Goal: Task Accomplishment & Management: Manage account settings

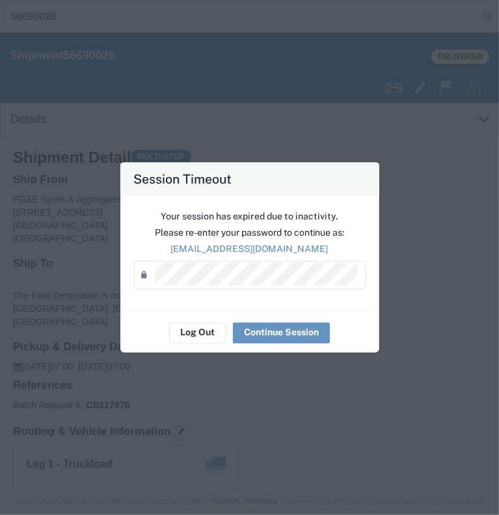
scroll to position [20, 0]
click at [289, 333] on button "Continue Session" at bounding box center [281, 332] width 97 height 21
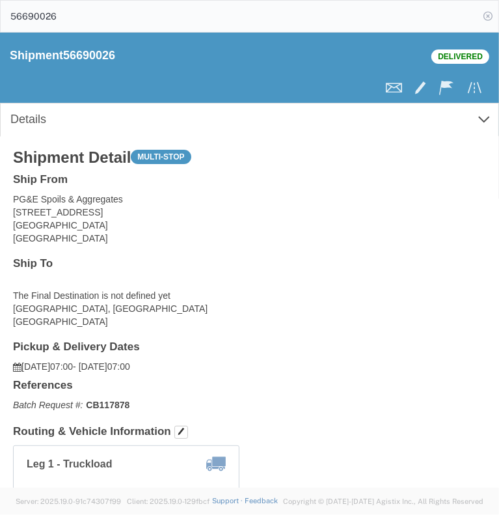
click at [497, 15] on icon at bounding box center [488, 16] width 18 height 18
click at [20, 15] on icon "main_menu Created with Sketch." at bounding box center [18, 17] width 14 height 10
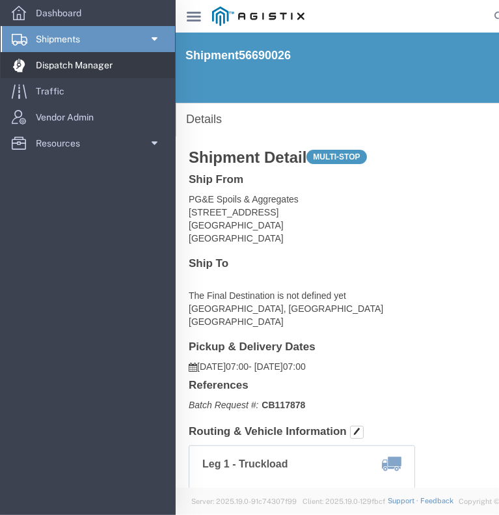
click at [60, 67] on span "Dispatch Manager" at bounding box center [79, 65] width 86 height 26
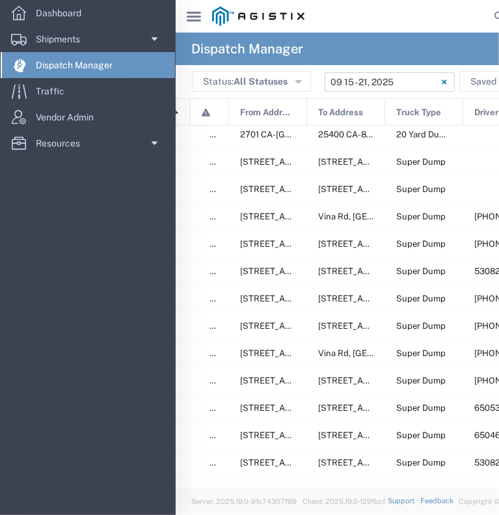
click at [359, 76] on input "[DATE] - [DATE]" at bounding box center [390, 82] width 130 height 20
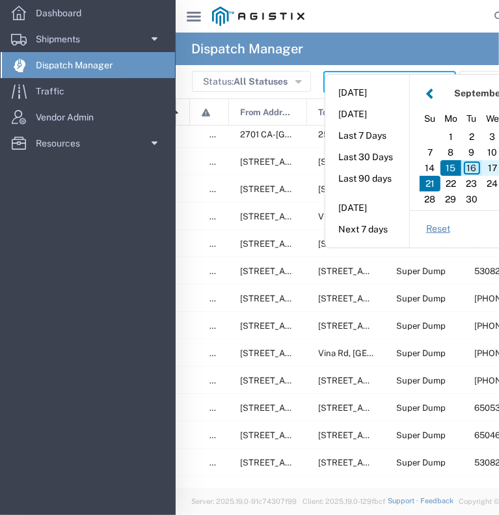
click at [491, 166] on div "17" at bounding box center [492, 168] width 21 height 16
type input "09/17/2025"
type input "[DATE] - [DATE]"
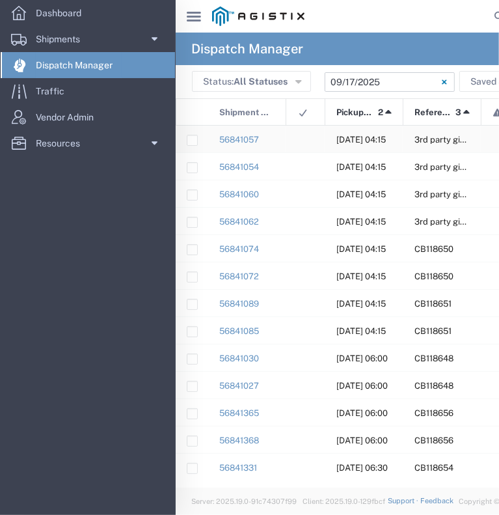
click at [308, 146] on div at bounding box center [305, 139] width 39 height 27
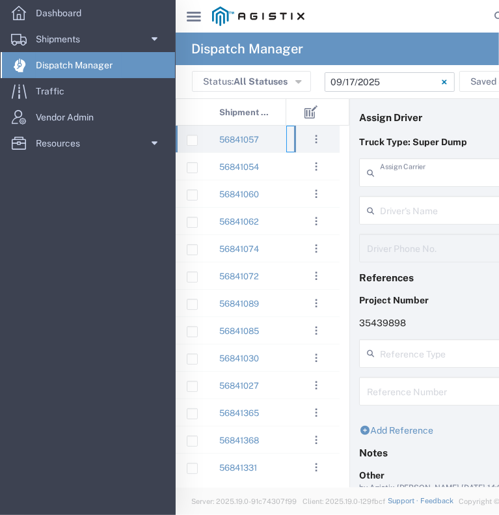
click at [430, 227] on span "E.P.A. Trucking" at bounding box center [508, 222] width 294 height 20
type input "E.P.A. Trucking"
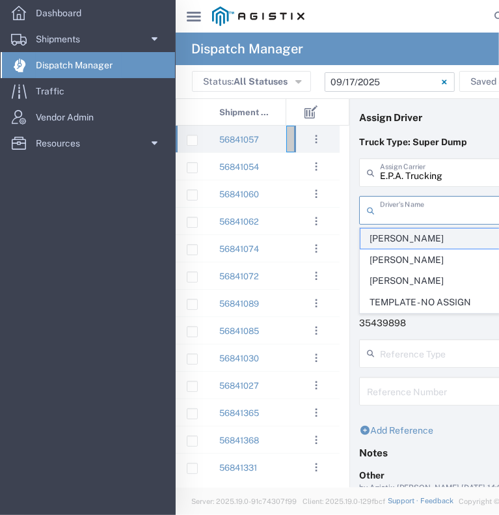
click at [425, 240] on span "[PERSON_NAME]" at bounding box center [508, 238] width 294 height 20
type input "[PERSON_NAME]"
type input "6504689024"
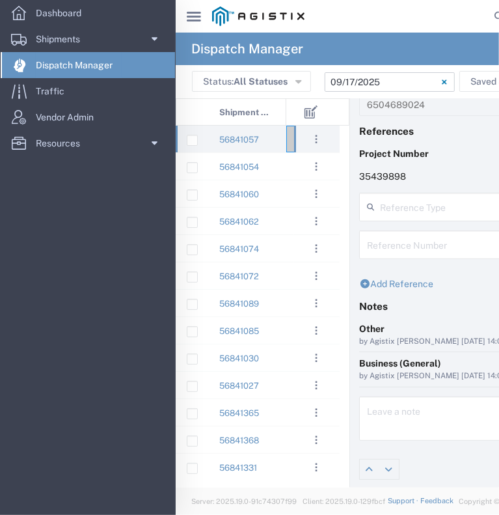
click at [189, 10] on div "main_menu Created with Sketch." at bounding box center [194, 16] width 36 height 33
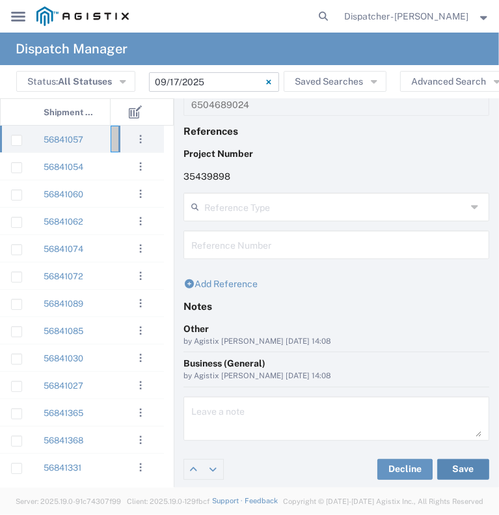
click at [456, 468] on button "Save" at bounding box center [463, 469] width 52 height 21
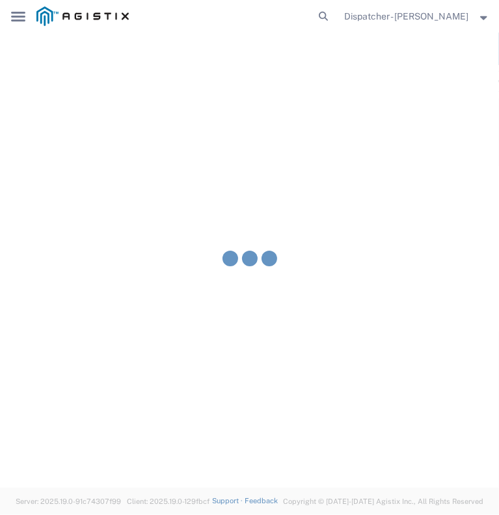
type input "[PERSON_NAME]"
type input "E.P.A. Trucking"
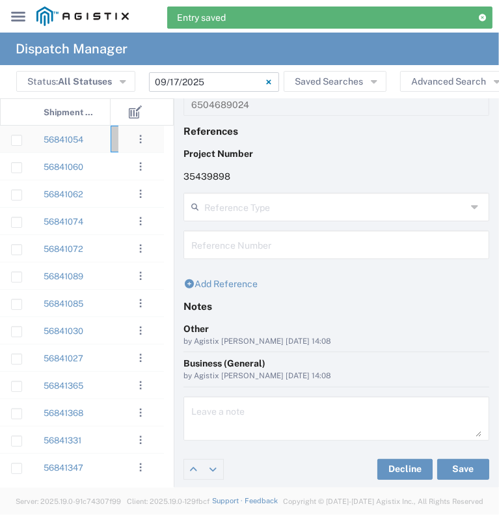
click at [100, 143] on div "56841054" at bounding box center [72, 139] width 78 height 27
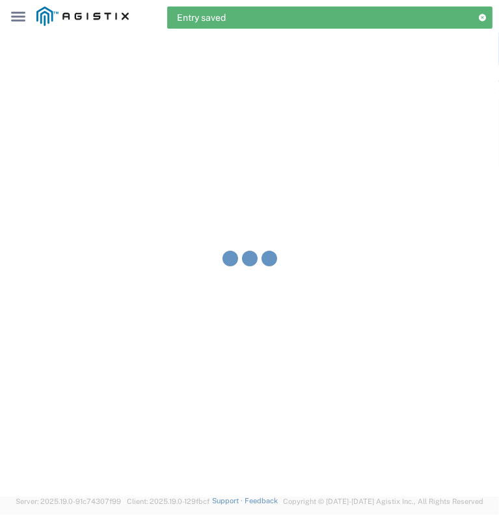
type input "[PERSON_NAME] & Sons Trucking, Inc"
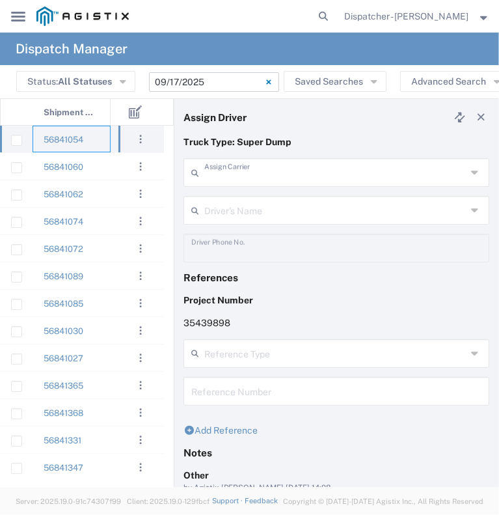
click at [262, 172] on input "text" at bounding box center [335, 171] width 262 height 23
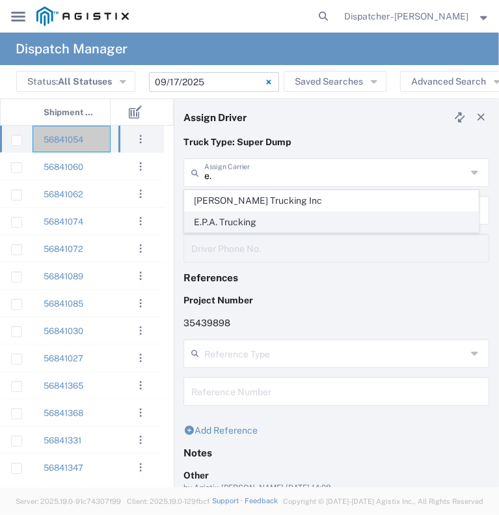
click at [264, 215] on span "E.P.A. Trucking" at bounding box center [332, 222] width 294 height 20
type input "E.P.A. Trucking"
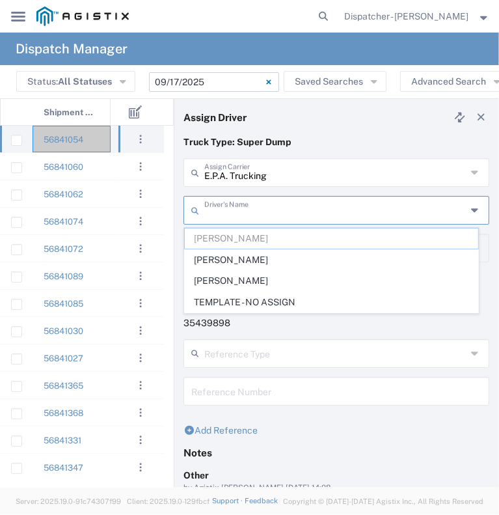
click at [264, 215] on input "text" at bounding box center [335, 209] width 262 height 23
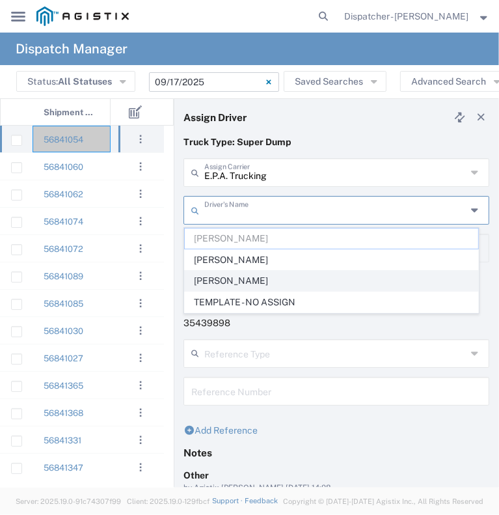
click at [264, 288] on span "[PERSON_NAME]" at bounding box center [332, 281] width 294 height 20
type input "[PERSON_NAME]"
type input "6505371145"
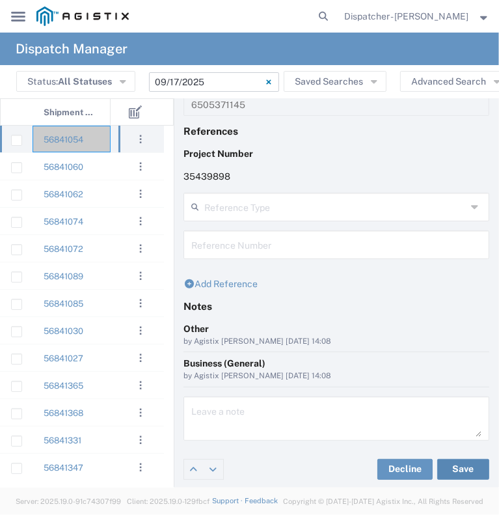
click at [456, 471] on button "Save" at bounding box center [463, 469] width 52 height 21
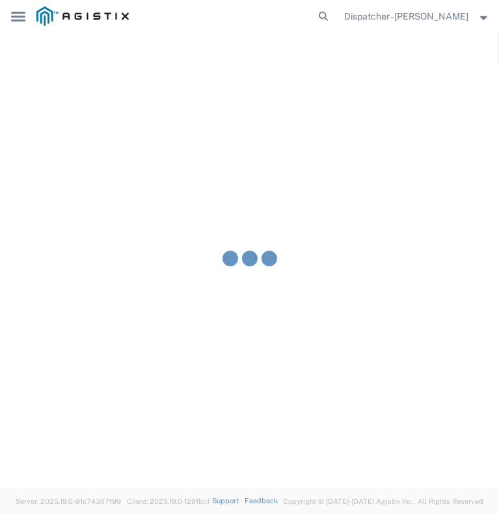
type input "[PERSON_NAME]"
type input "E.P.A. Trucking"
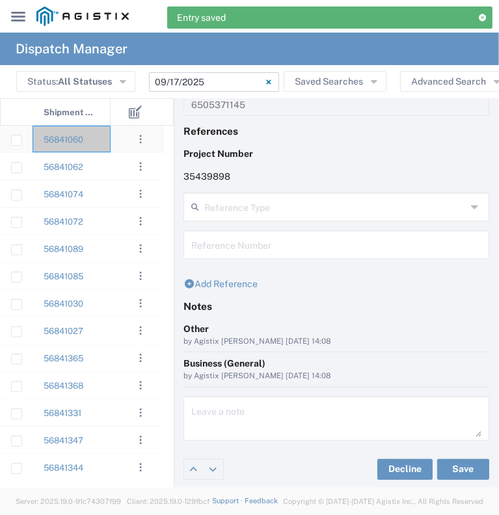
click at [105, 148] on div "56841060" at bounding box center [72, 139] width 78 height 27
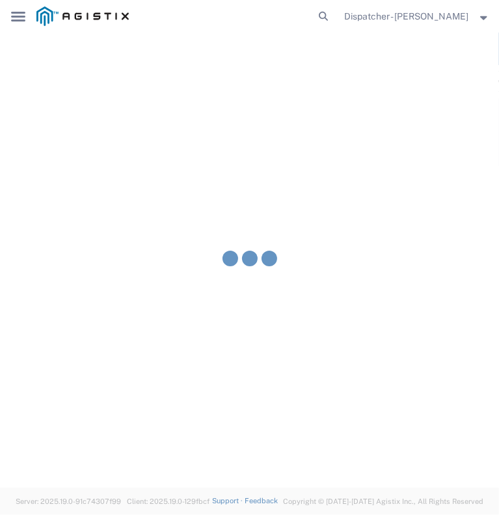
type input "[PERSON_NAME] & Sons Trucking, Inc"
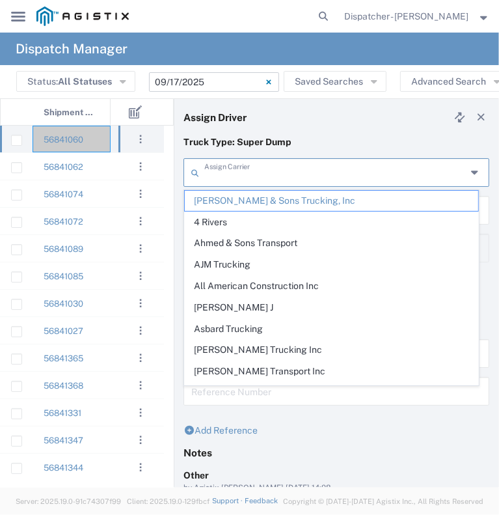
click at [222, 174] on input "text" at bounding box center [335, 171] width 262 height 23
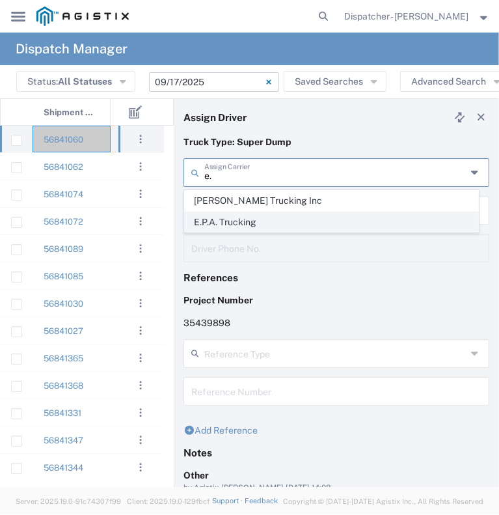
click at [225, 226] on span "E.P.A. Trucking" at bounding box center [332, 222] width 294 height 20
type input "E.P.A. Trucking"
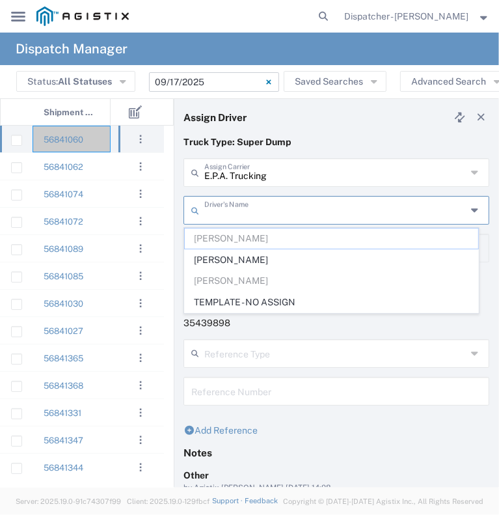
click at [229, 206] on input "text" at bounding box center [335, 209] width 262 height 23
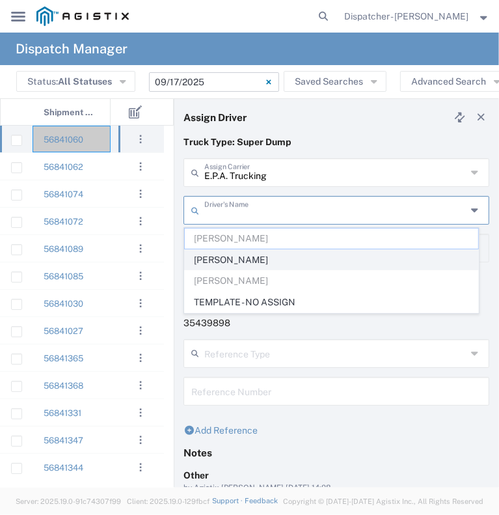
click at [234, 254] on span "[PERSON_NAME]" at bounding box center [332, 260] width 294 height 20
type input "[PERSON_NAME]"
type input "[PHONE_NUMBER]"
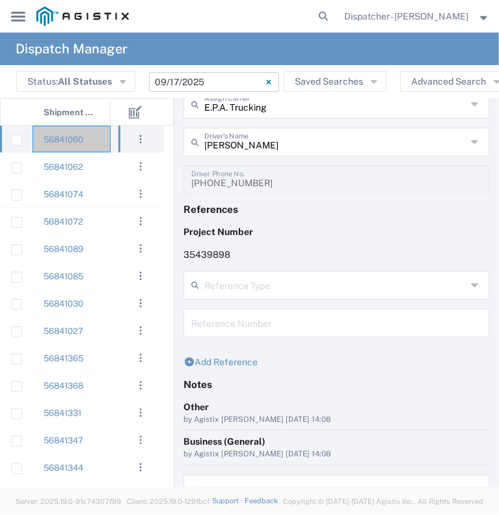
scroll to position [146, 0]
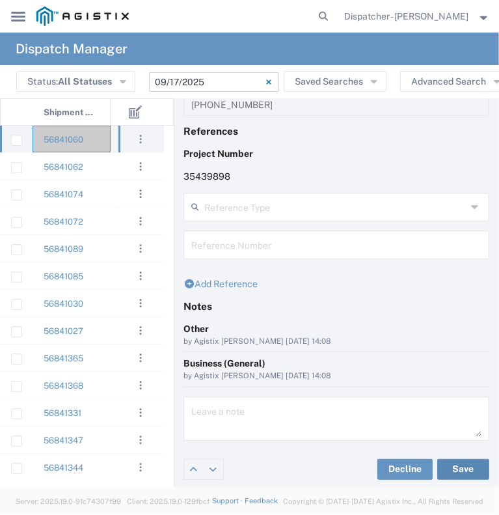
click at [448, 472] on button "Save" at bounding box center [463, 469] width 52 height 21
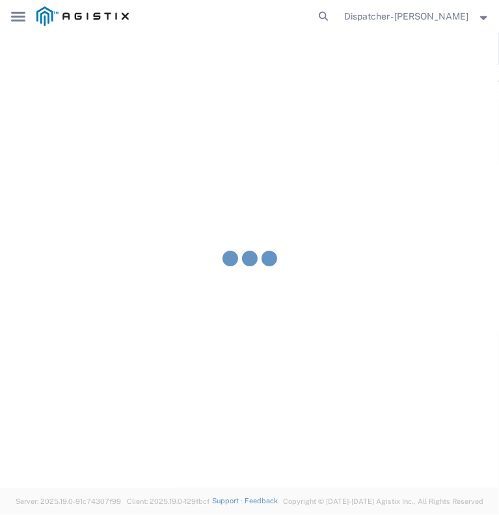
type input "[PERSON_NAME]"
type input "E.P.A. Trucking"
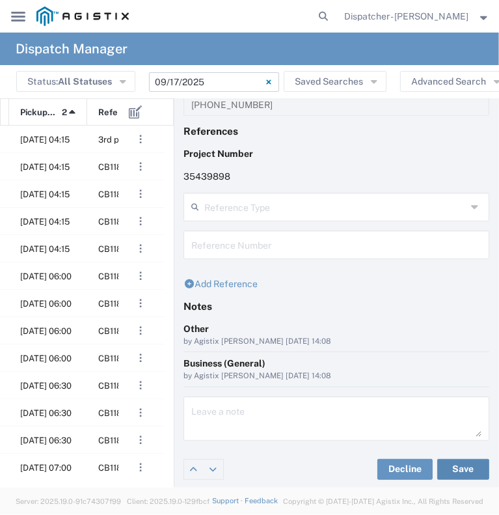
scroll to position [0, 169]
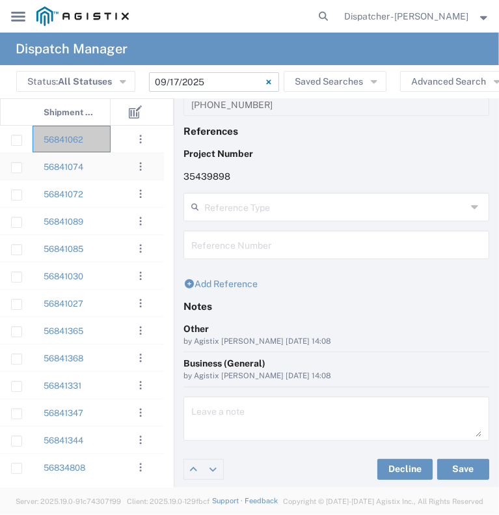
click at [115, 171] on div at bounding box center [130, 166] width 39 height 27
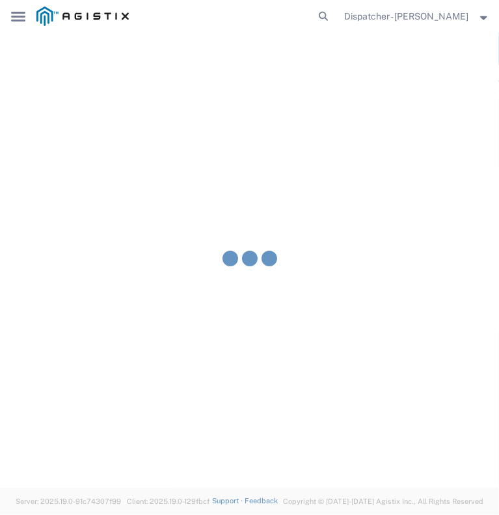
type input "[PERSON_NAME] & Sons Trucking, Inc"
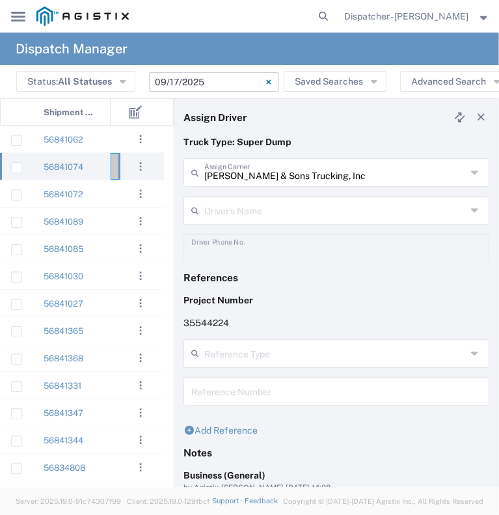
click at [225, 177] on input "[PERSON_NAME] & Sons Trucking, Inc" at bounding box center [335, 171] width 262 height 23
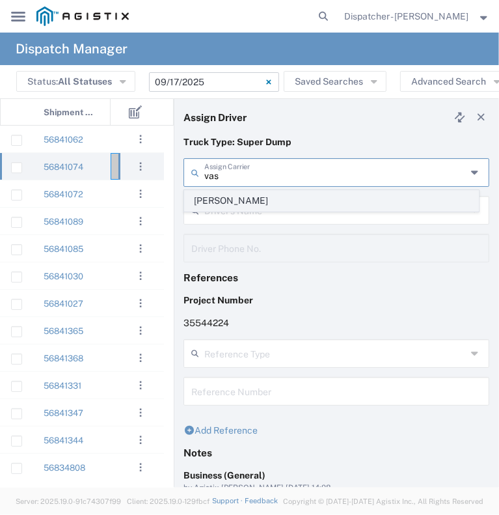
click at [239, 198] on span "[PERSON_NAME]" at bounding box center [332, 201] width 294 height 20
type input "[PERSON_NAME]"
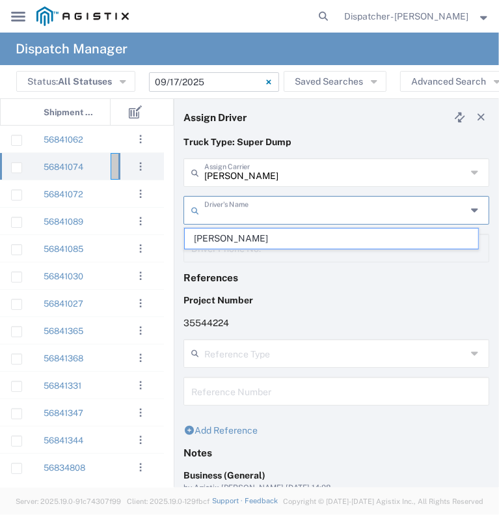
click at [249, 209] on input "text" at bounding box center [335, 209] width 262 height 23
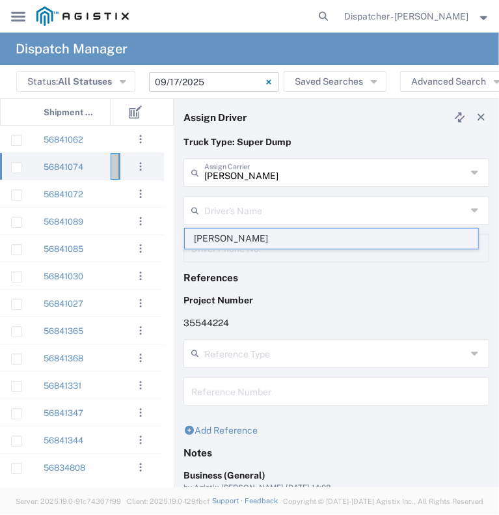
click at [253, 228] on span "[PERSON_NAME]" at bounding box center [332, 238] width 294 height 20
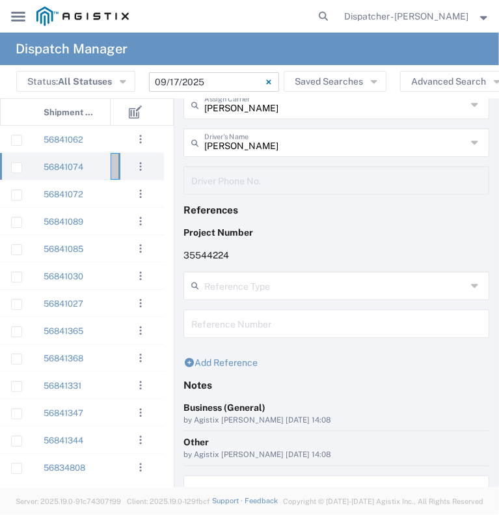
scroll to position [146, 0]
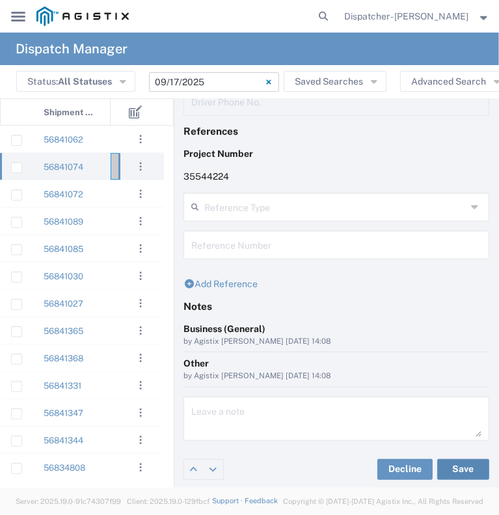
click at [462, 464] on button "Save" at bounding box center [463, 469] width 52 height 21
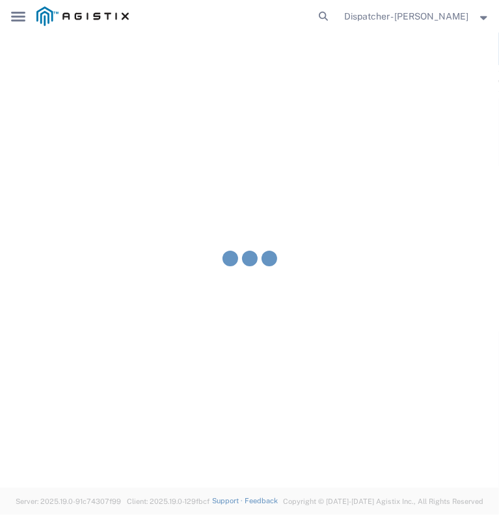
type input "[PERSON_NAME]"
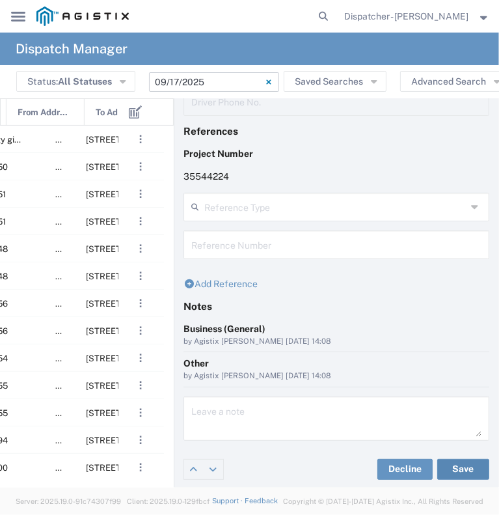
scroll to position [0, 338]
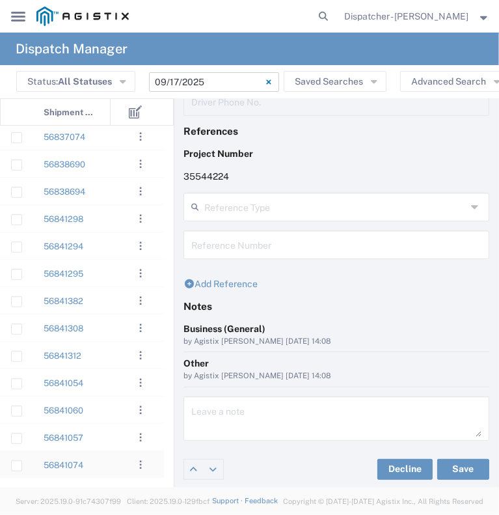
click at [103, 465] on div "56841074" at bounding box center [72, 464] width 78 height 27
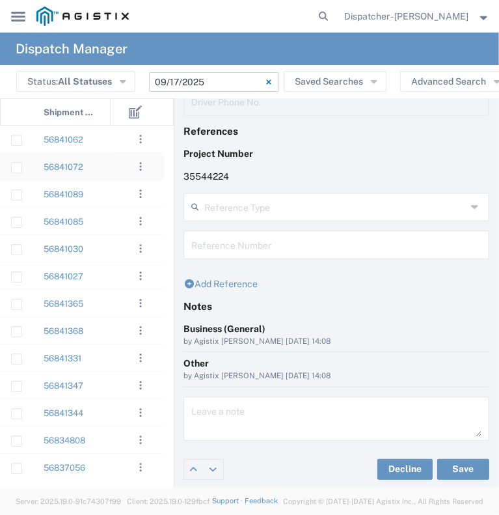
click at [107, 169] on div "56841072" at bounding box center [72, 166] width 78 height 27
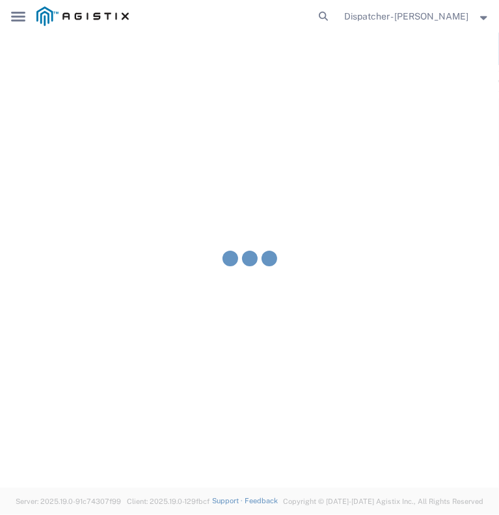
type input "[PERSON_NAME] & Sons Trucking, Inc"
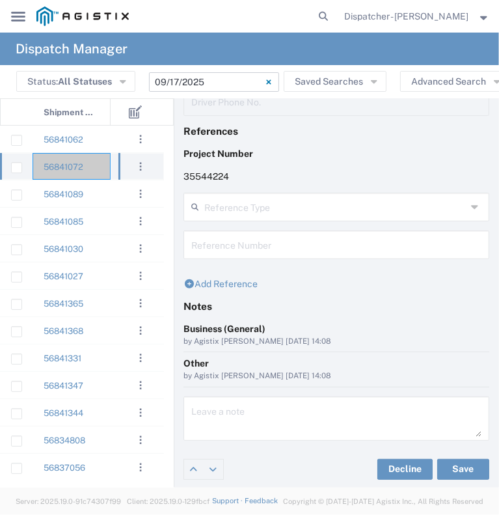
click at [102, 173] on div "56841072" at bounding box center [72, 166] width 78 height 27
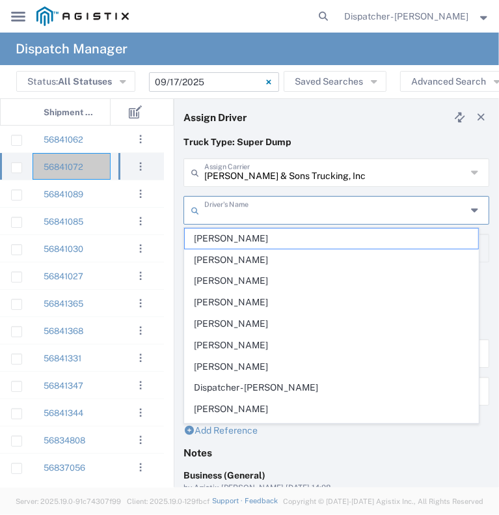
click at [217, 215] on input "text" at bounding box center [335, 209] width 262 height 23
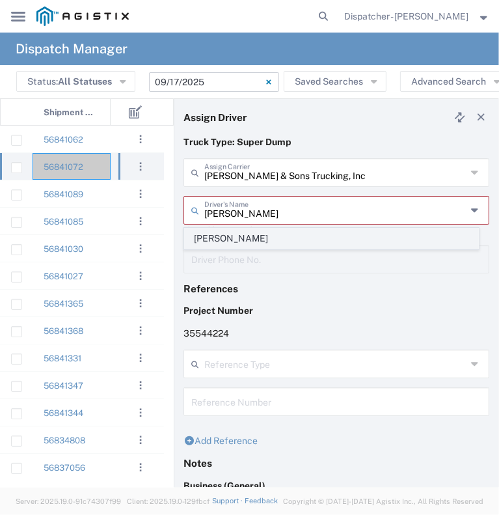
click at [215, 240] on span "[PERSON_NAME]" at bounding box center [332, 238] width 294 height 20
type input "[PERSON_NAME]"
type input "2096295517"
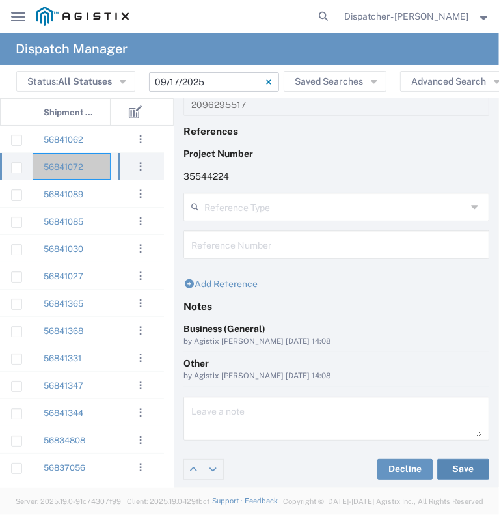
click at [444, 473] on button "Save" at bounding box center [463, 469] width 52 height 21
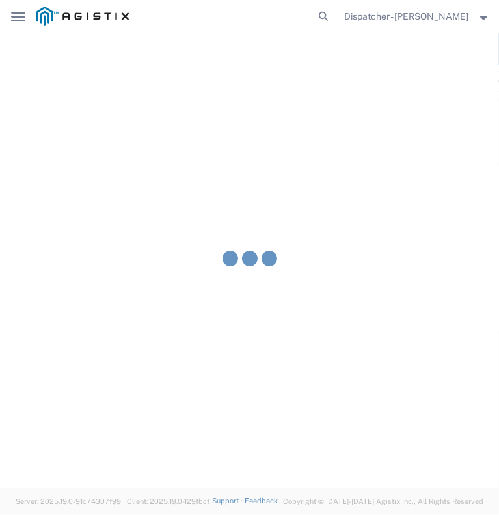
type input "[PERSON_NAME]"
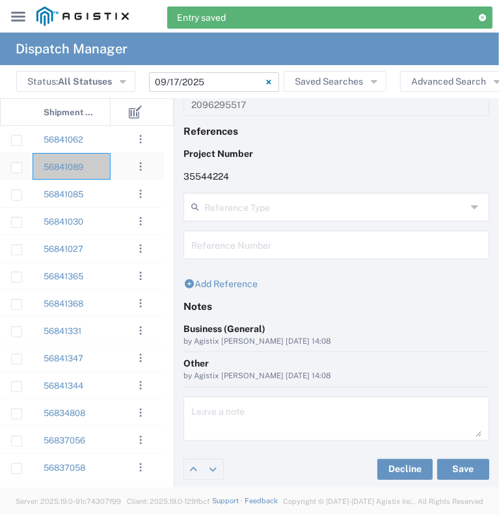
click at [109, 170] on div "56841089" at bounding box center [72, 166] width 78 height 27
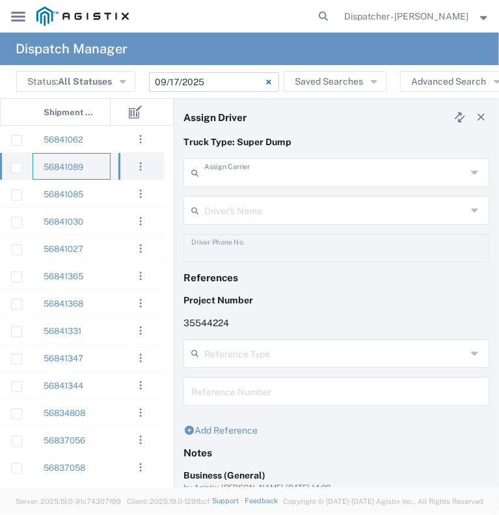
click at [230, 174] on input "text" at bounding box center [335, 171] width 262 height 23
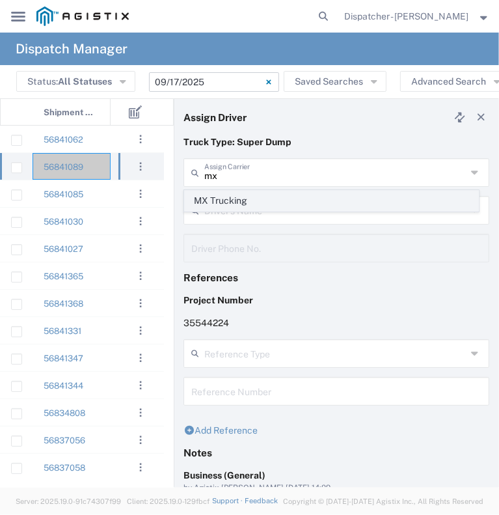
click at [225, 198] on span "MX Trucking" at bounding box center [332, 201] width 294 height 20
type input "MX Trucking"
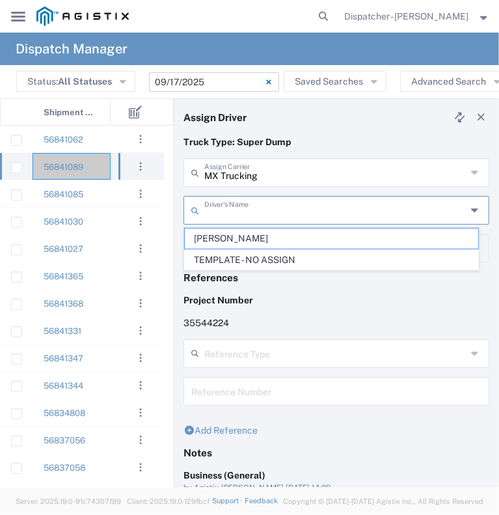
click at [224, 208] on input "text" at bounding box center [335, 209] width 262 height 23
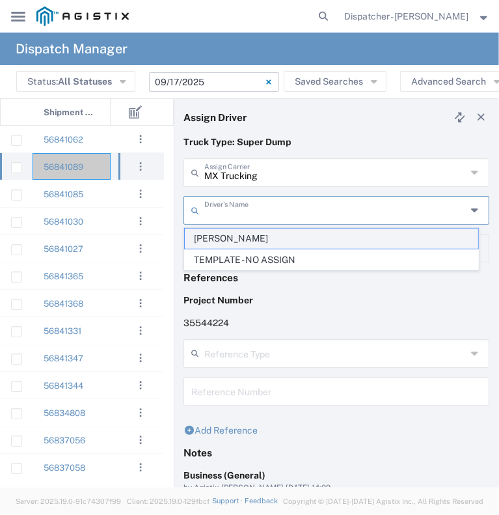
click at [243, 247] on span "[PERSON_NAME]" at bounding box center [332, 238] width 294 height 20
type input "[PERSON_NAME]"
type input "[PHONE_NUMBER]"
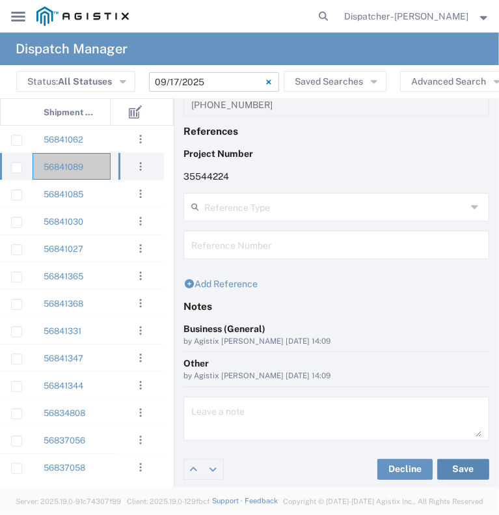
click at [456, 469] on button "Save" at bounding box center [463, 469] width 52 height 21
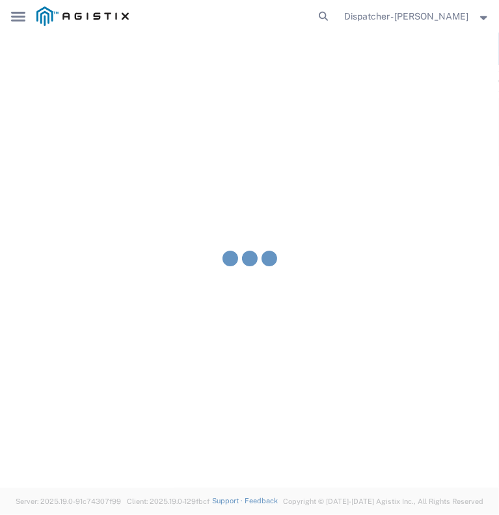
type input "[PERSON_NAME]"
type input "MX Trucking"
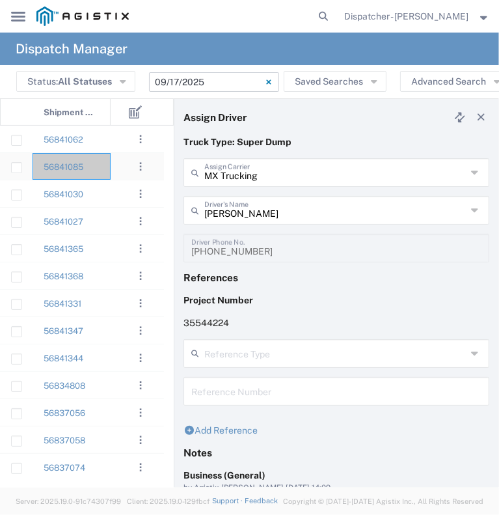
click at [109, 172] on div "56841085" at bounding box center [72, 166] width 78 height 27
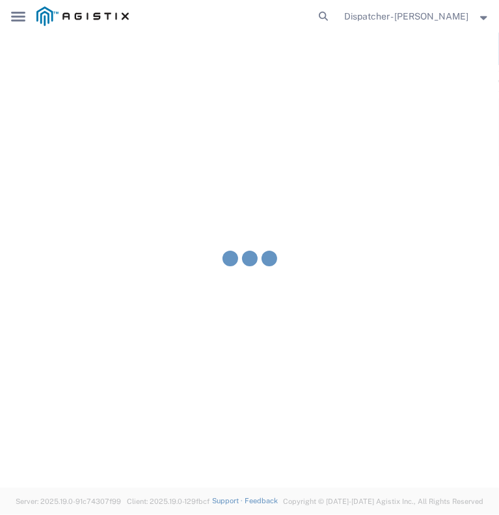
type input "[PERSON_NAME] & Sons Trucking, Inc"
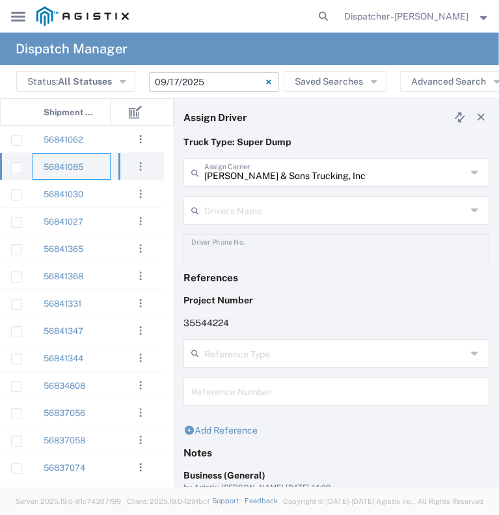
click at [255, 206] on input "text" at bounding box center [335, 209] width 262 height 23
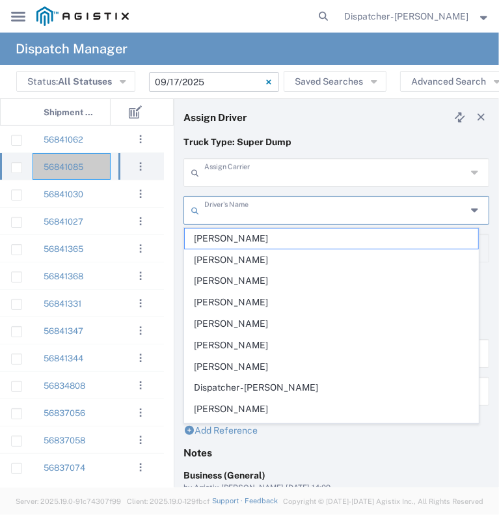
click at [249, 175] on input "text" at bounding box center [335, 171] width 262 height 23
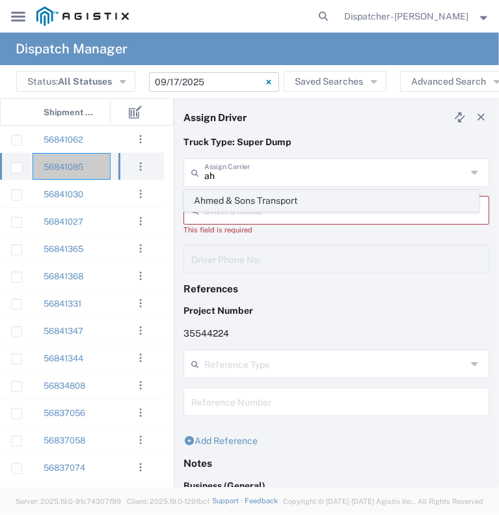
click at [255, 200] on span "Ahmed & Sons Transport" at bounding box center [332, 201] width 294 height 20
type input "Ahmed & Sons Transport"
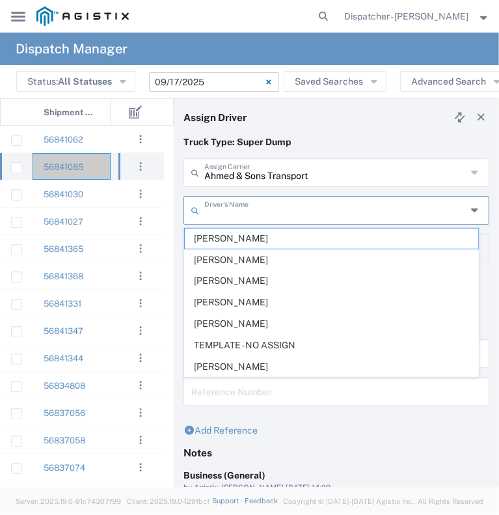
click at [250, 206] on input "text" at bounding box center [335, 209] width 262 height 23
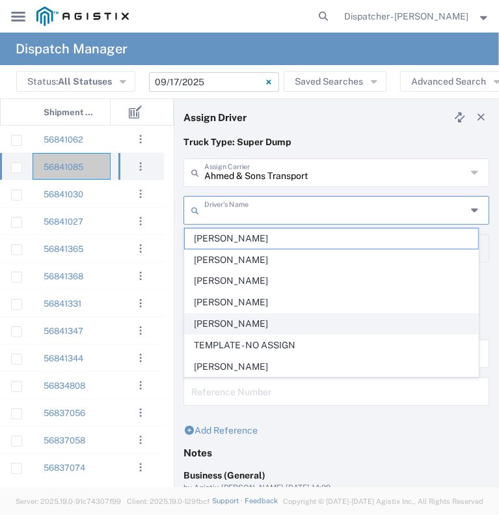
click at [275, 322] on span "[PERSON_NAME]" at bounding box center [332, 324] width 294 height 20
type input "[PERSON_NAME]"
type input "5308283257"
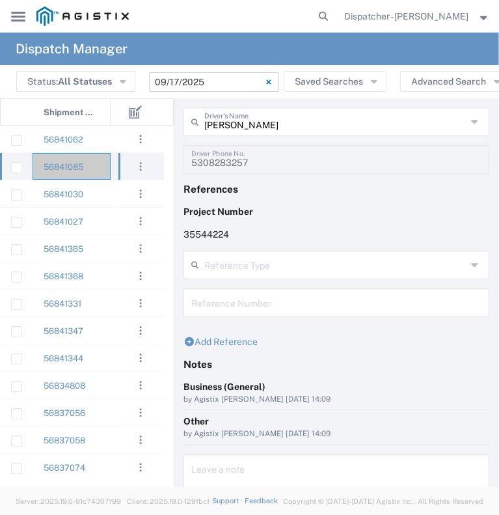
scroll to position [146, 0]
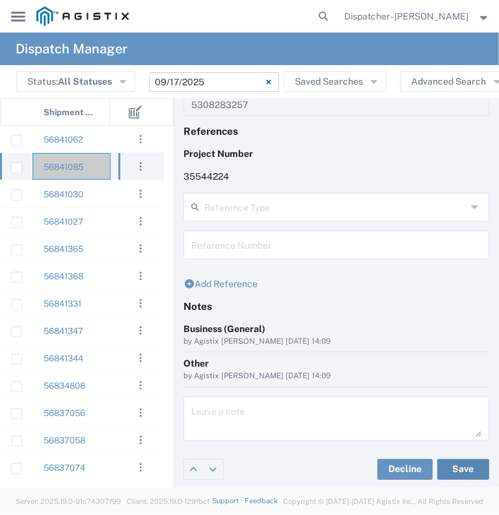
click at [461, 466] on button "Save" at bounding box center [463, 469] width 52 height 21
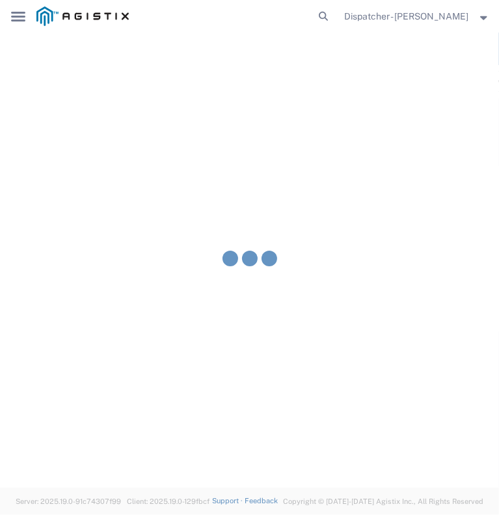
type input "[PERSON_NAME]"
type input "Ahmed & Sons Transport"
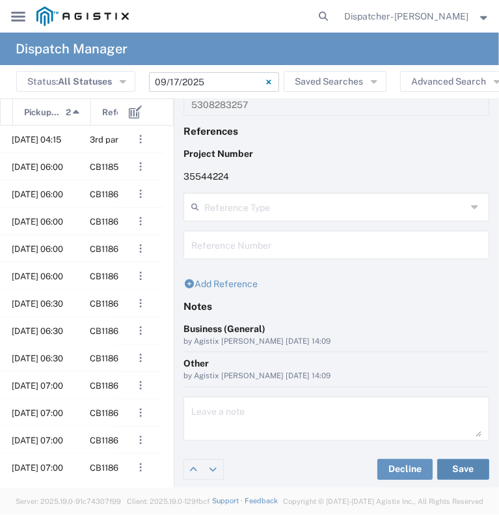
scroll to position [0, 182]
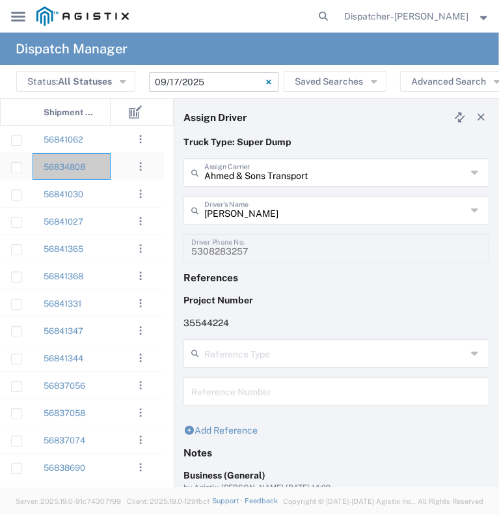
click at [125, 173] on agx-ag-table-action-cell ". . . Decline Assign" at bounding box center [140, 166] width 45 height 25
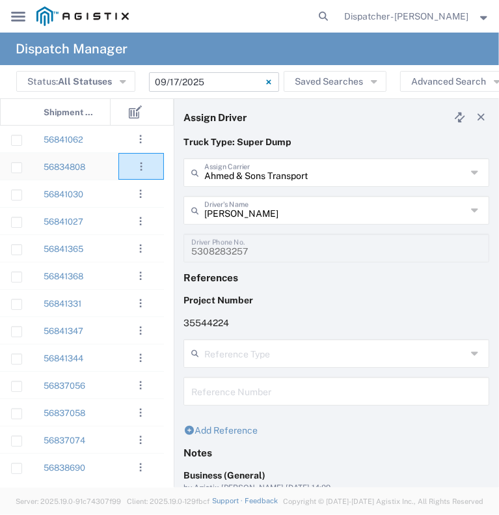
click at [109, 166] on div "56834808" at bounding box center [72, 166] width 78 height 27
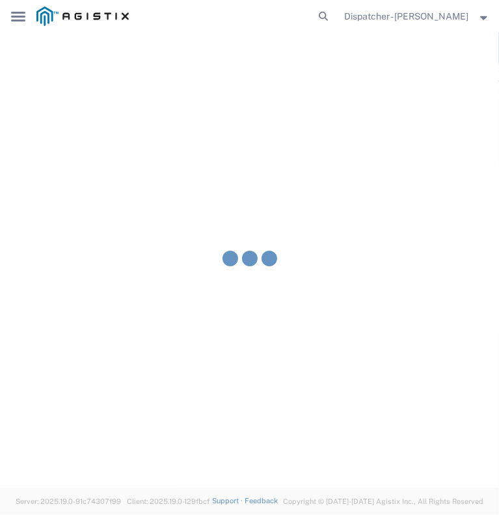
type input "[PERSON_NAME] & Sons Trucking, Inc"
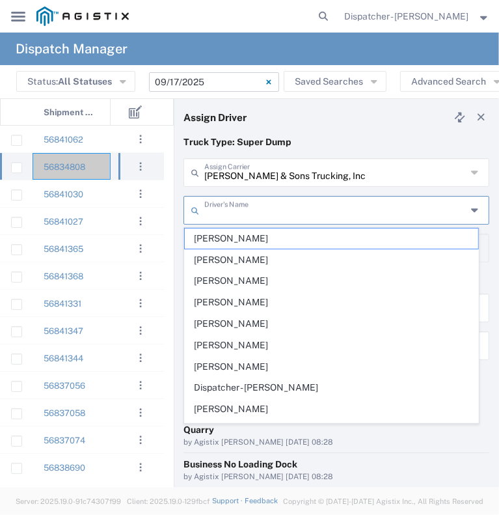
click at [253, 214] on input "text" at bounding box center [335, 209] width 262 height 23
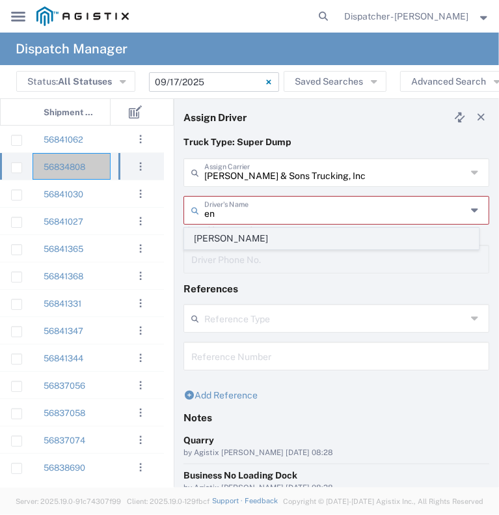
click at [234, 237] on span "[PERSON_NAME]" at bounding box center [332, 238] width 294 height 20
type input "[PERSON_NAME]"
type input "[PHONE_NUMBER]"
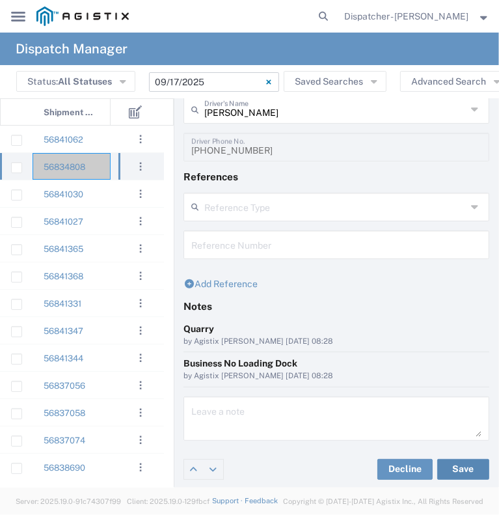
click at [448, 471] on button "Save" at bounding box center [463, 469] width 52 height 21
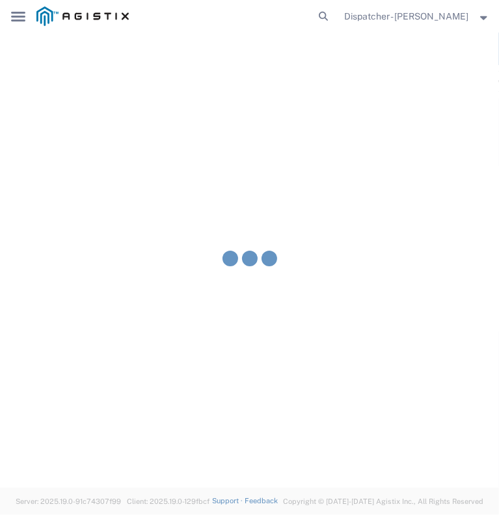
type input "[PERSON_NAME]"
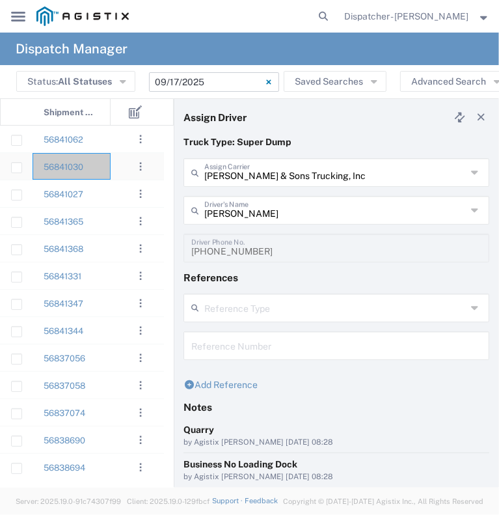
click at [103, 171] on div "56841030" at bounding box center [72, 166] width 78 height 27
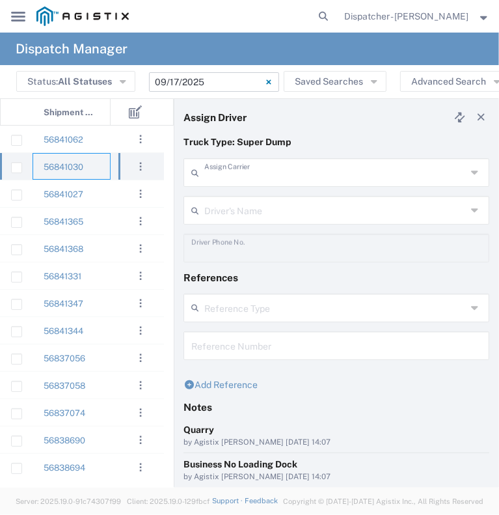
click at [268, 169] on input "text" at bounding box center [335, 171] width 262 height 23
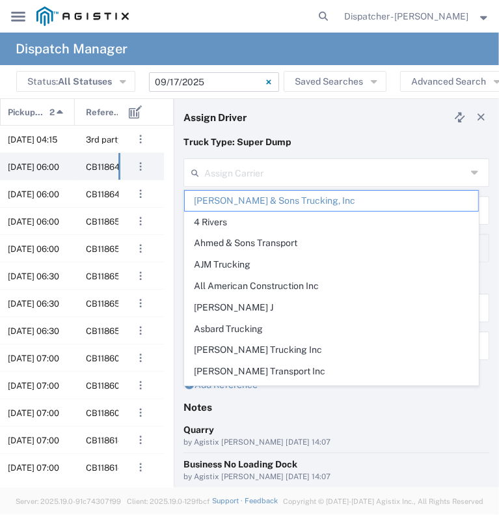
click at [357, 404] on h4 "Notes" at bounding box center [337, 407] width 306 height 12
type input "[PERSON_NAME] & Sons Trucking, Inc"
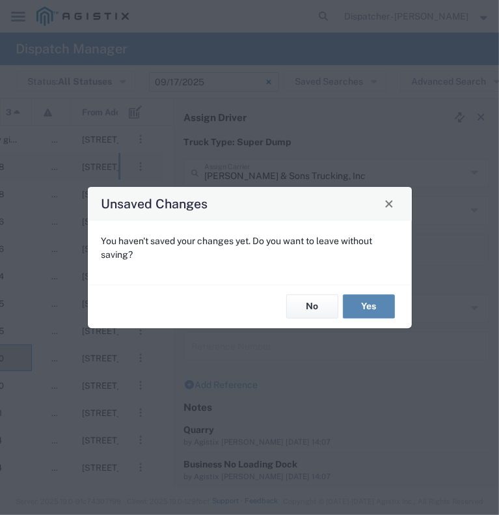
click at [362, 304] on button "Yes" at bounding box center [369, 307] width 52 height 24
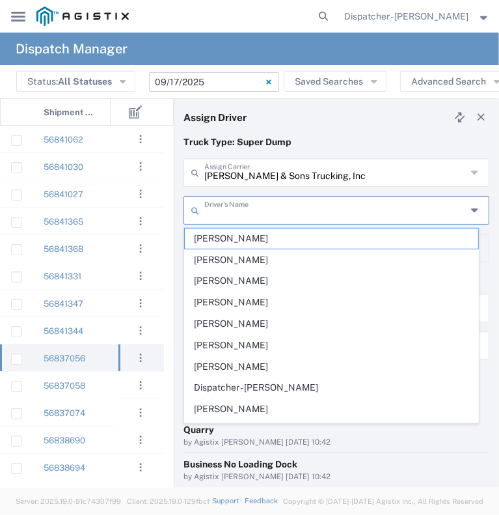
click at [216, 210] on input "text" at bounding box center [335, 209] width 262 height 23
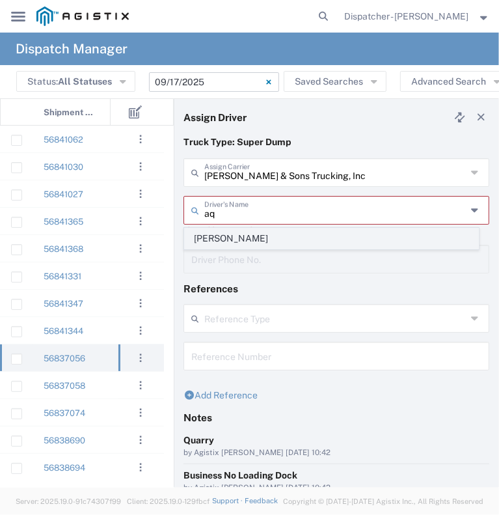
click at [204, 235] on span "[PERSON_NAME]" at bounding box center [332, 238] width 294 height 20
type input "[PERSON_NAME]"
type input "5106059971"
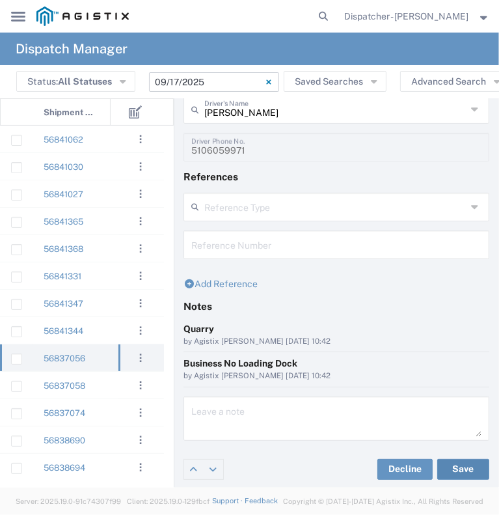
click at [463, 460] on button "Save" at bounding box center [463, 469] width 52 height 21
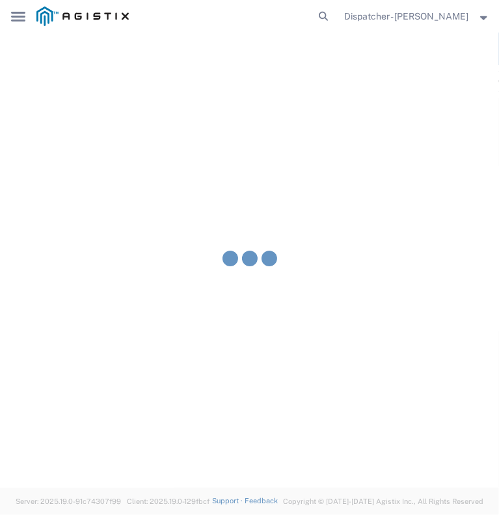
type input "[PERSON_NAME]"
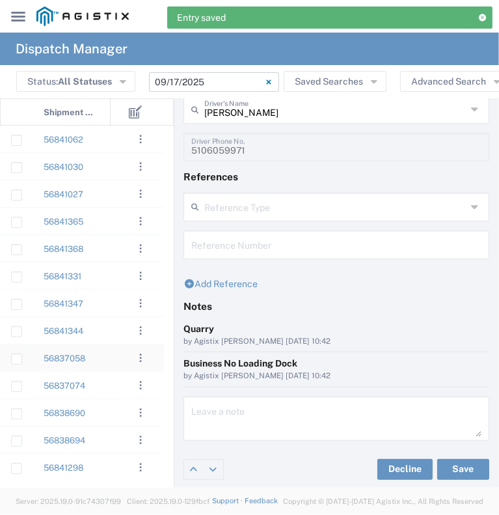
click at [108, 357] on div "56837058" at bounding box center [72, 357] width 78 height 27
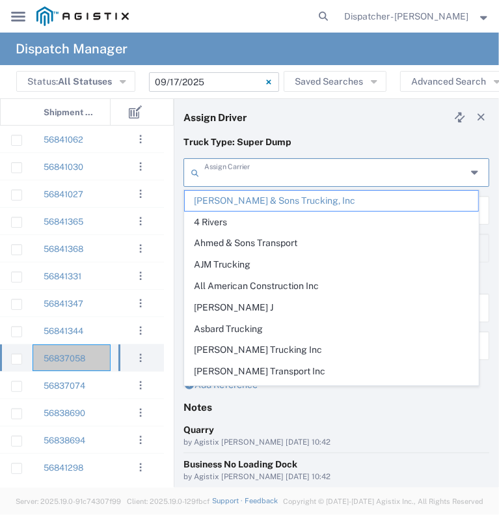
click at [228, 174] on input "text" at bounding box center [335, 171] width 262 height 23
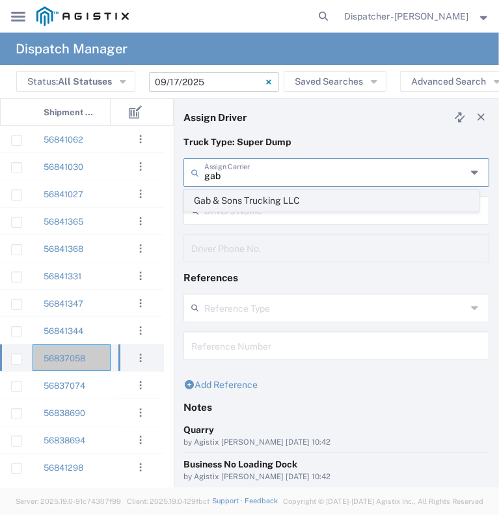
click at [234, 204] on span "Gab & Sons Trucking LLC" at bounding box center [332, 201] width 294 height 20
type input "Gab & Sons Trucking LLC"
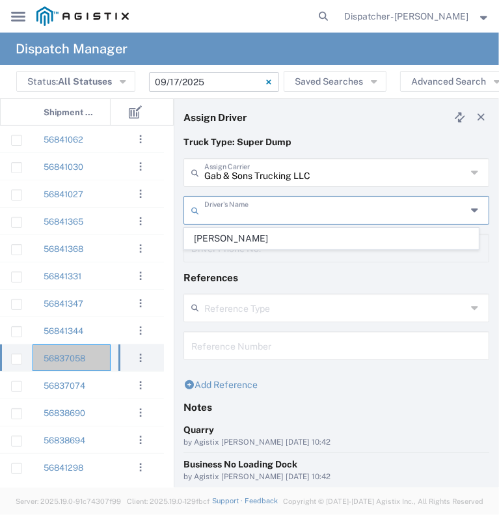
click at [234, 208] on input "text" at bounding box center [335, 209] width 262 height 23
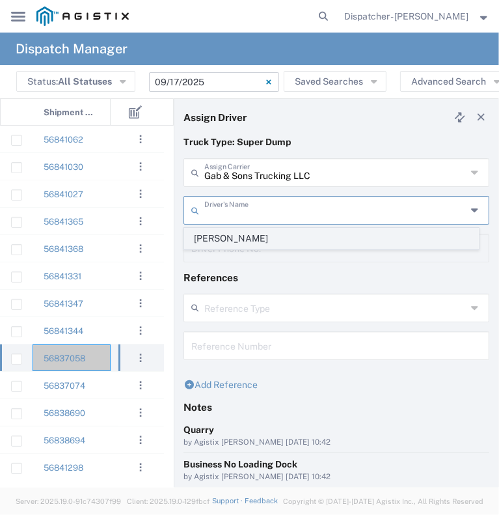
click at [239, 237] on span "[PERSON_NAME]" at bounding box center [332, 238] width 294 height 20
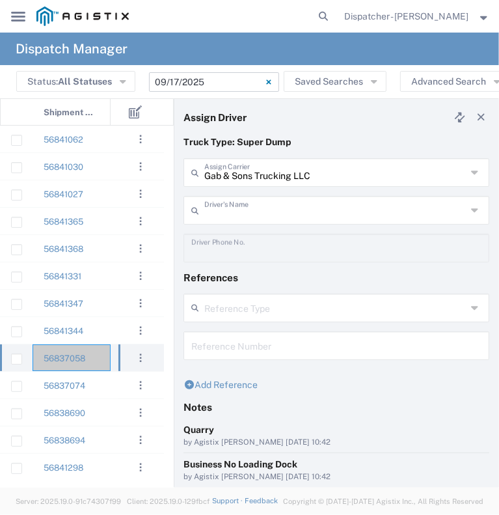
type input "[PERSON_NAME]"
type input "[PHONE_NUMBER]"
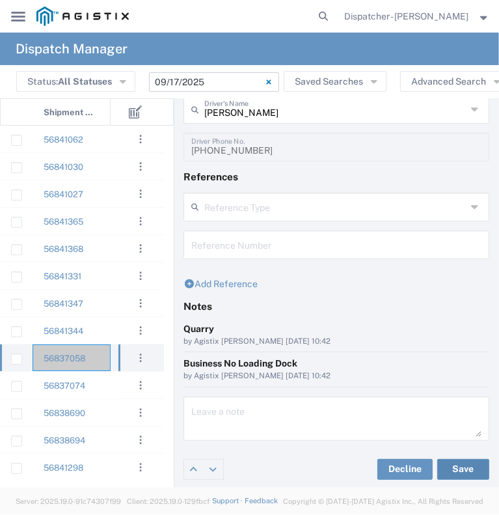
click at [462, 467] on button "Save" at bounding box center [463, 469] width 52 height 21
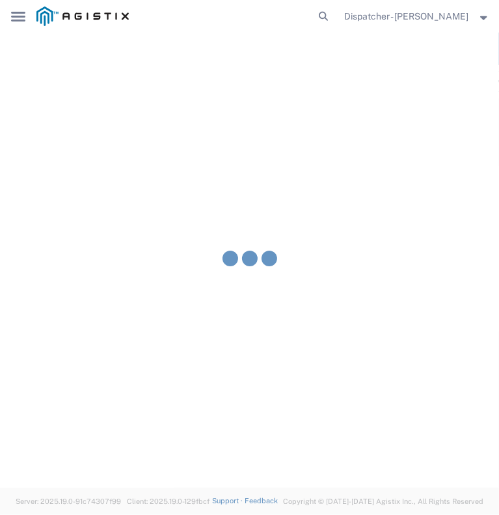
type input "[PERSON_NAME]"
type input "Gab & Sons Trucking LLC"
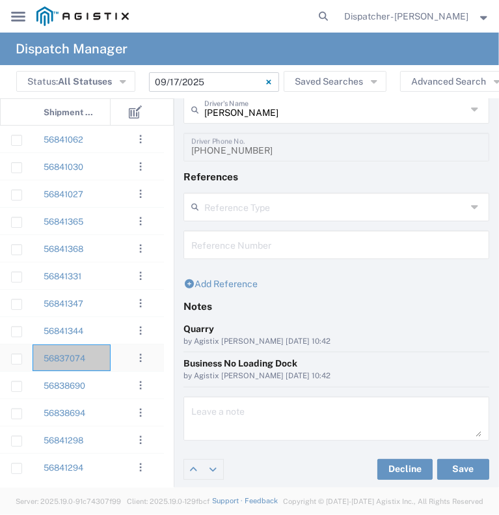
click at [95, 355] on div "56837074" at bounding box center [72, 357] width 78 height 27
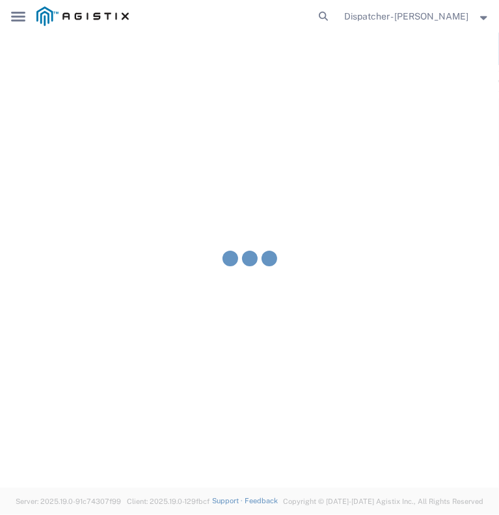
type input "[PERSON_NAME] & Sons Trucking, Inc"
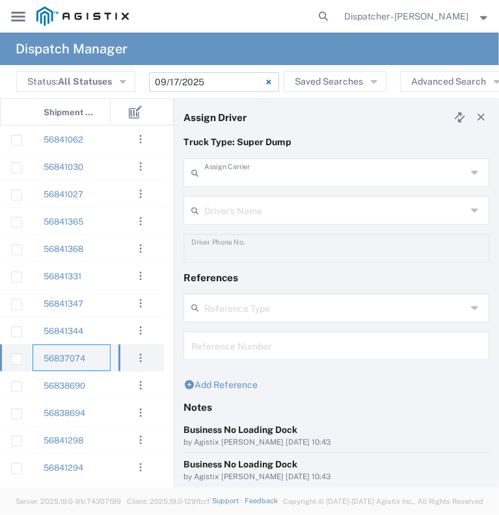
click at [275, 176] on input "text" at bounding box center [335, 171] width 262 height 23
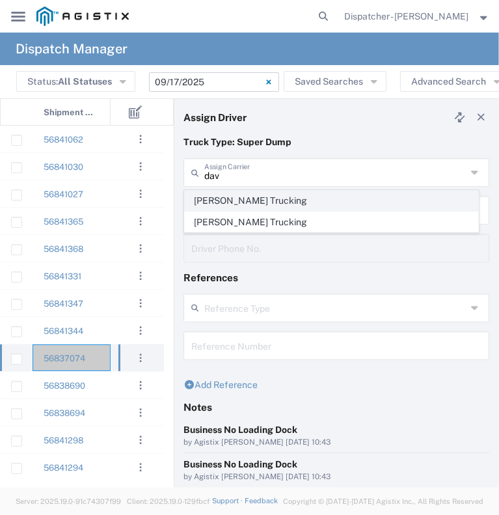
click at [266, 199] on span "[PERSON_NAME] Trucking" at bounding box center [332, 201] width 294 height 20
type input "[PERSON_NAME] Trucking"
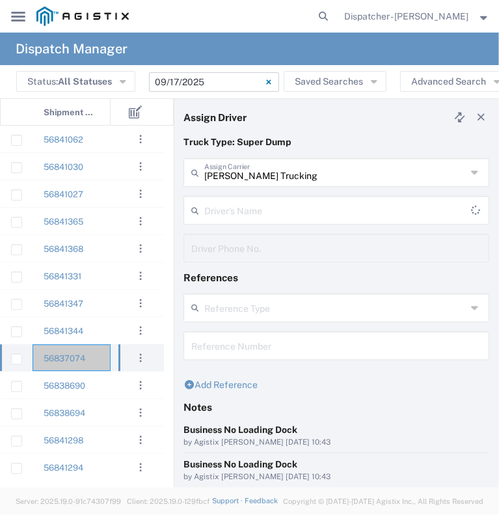
click at [266, 199] on input "text" at bounding box center [337, 209] width 267 height 23
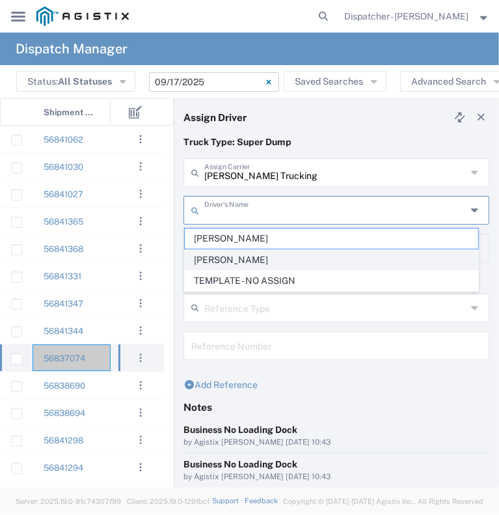
click at [260, 261] on span "[PERSON_NAME]" at bounding box center [332, 260] width 294 height 20
type input "[PERSON_NAME]"
type input "[PHONE_NUMBER]"
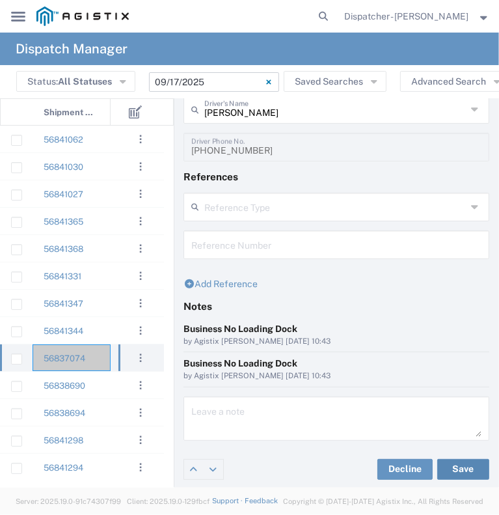
click at [453, 474] on button "Save" at bounding box center [463, 469] width 52 height 21
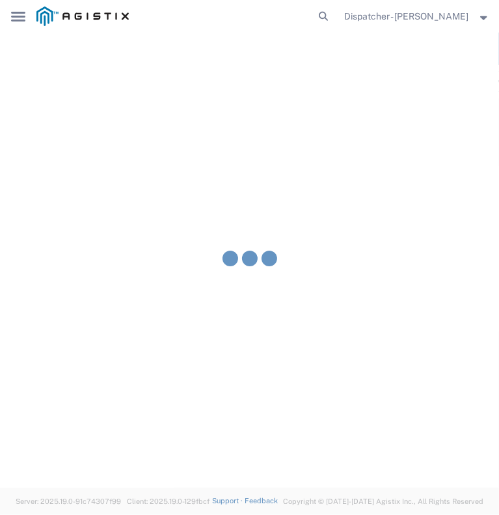
type input "[PERSON_NAME]"
type input "[PERSON_NAME] Trucking"
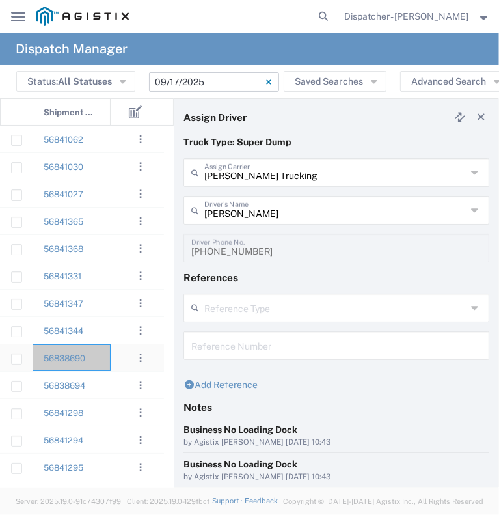
click at [94, 357] on div "56838690" at bounding box center [72, 357] width 78 height 27
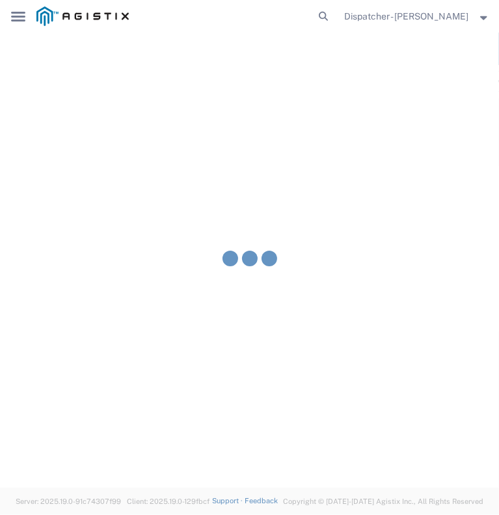
type input "[PERSON_NAME] & Sons Trucking, Inc"
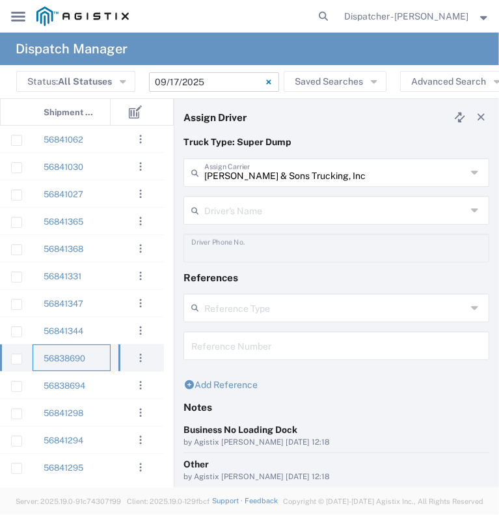
click at [254, 157] on div "Truck Type: Super Dump" at bounding box center [337, 146] width 320 height 23
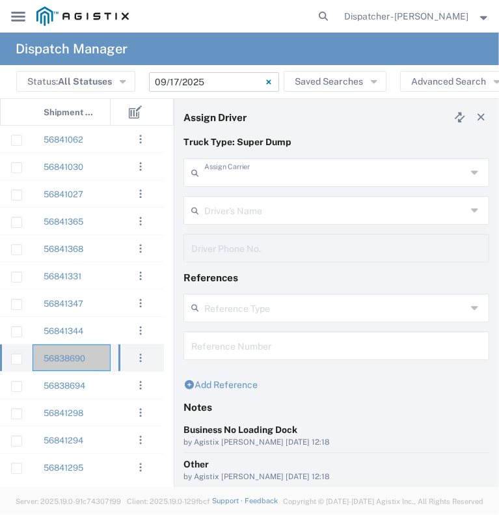
click at [251, 174] on input "text" at bounding box center [335, 171] width 262 height 23
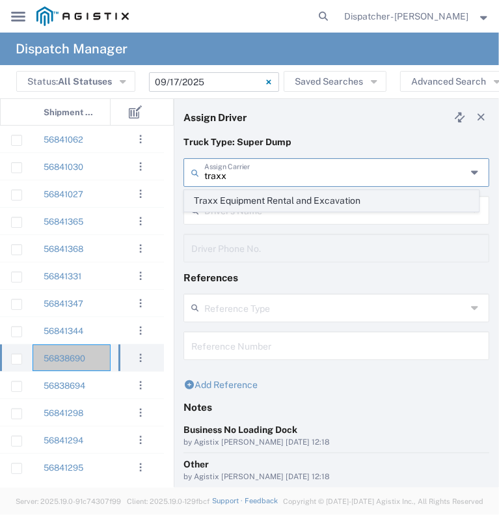
click at [251, 195] on span "Traxx Equipment Rental and Excavation" at bounding box center [332, 201] width 294 height 20
type input "Traxx Equipment Rental and Excavation"
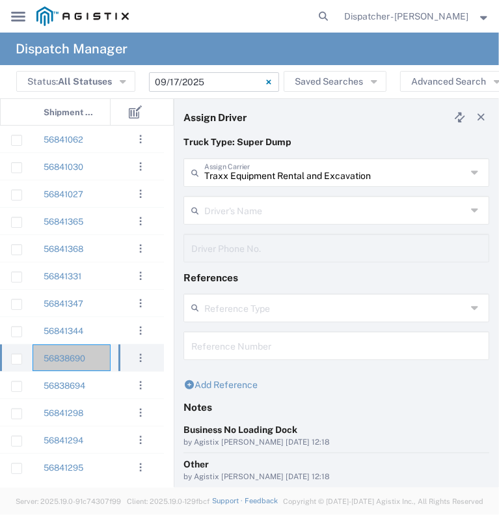
click at [246, 216] on input "text" at bounding box center [335, 209] width 262 height 23
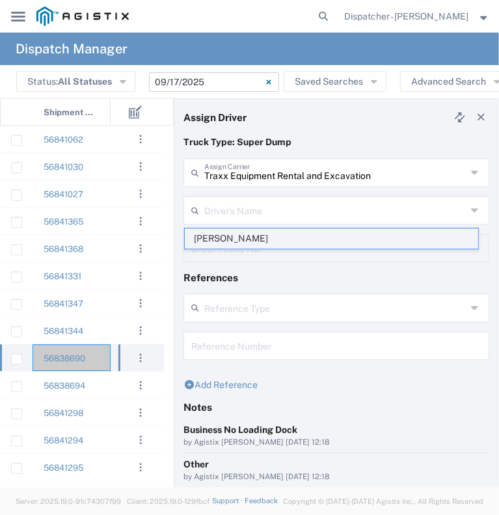
click at [246, 241] on span "[PERSON_NAME]" at bounding box center [332, 238] width 294 height 20
type input "[PERSON_NAME]"
type input "[PHONE_NUMBER]"
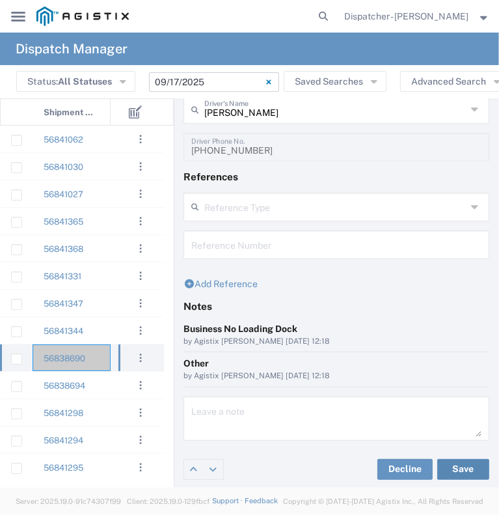
click at [440, 463] on button "Save" at bounding box center [463, 469] width 52 height 21
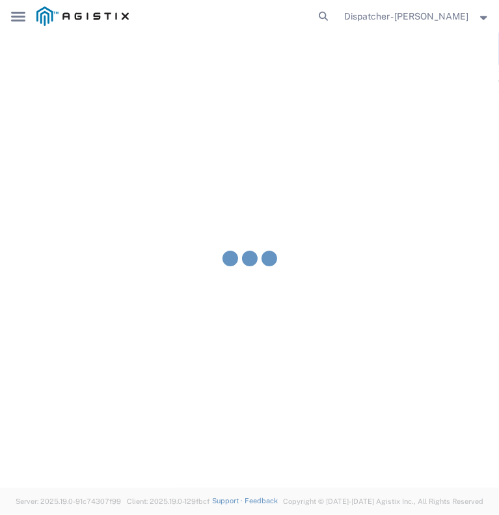
type input "[PERSON_NAME]"
type input "Traxx Equipment Rental and Excavation"
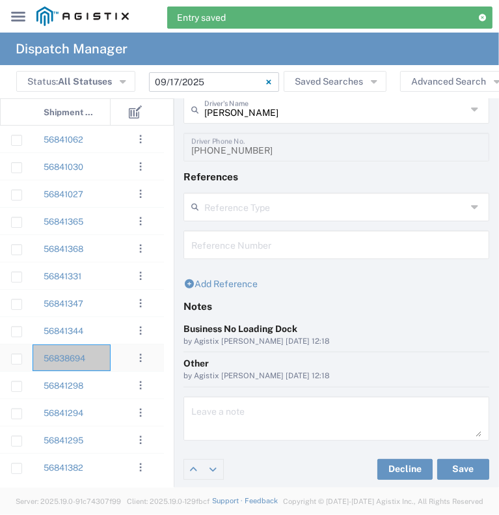
click at [100, 364] on div "56838694" at bounding box center [72, 357] width 78 height 27
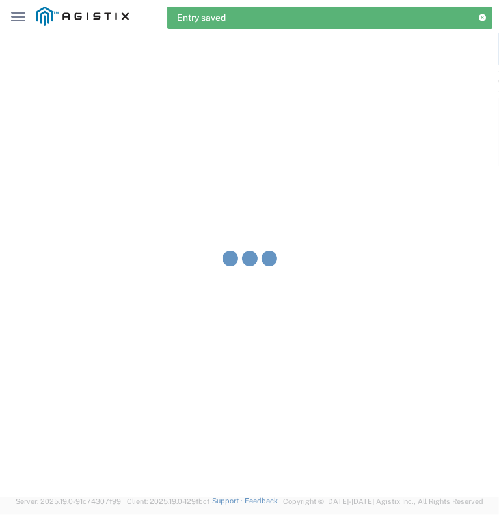
type input "[PERSON_NAME] & Sons Trucking, Inc"
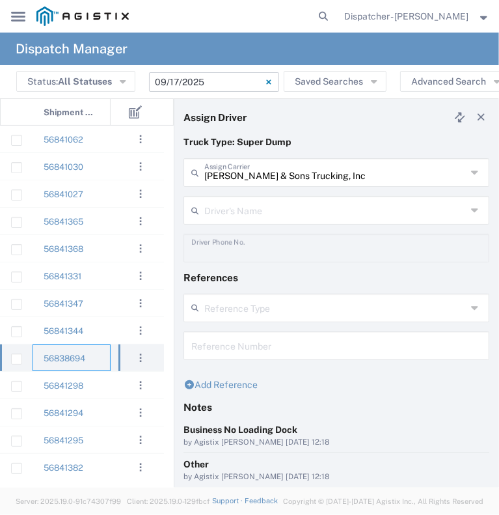
click at [216, 209] on input "text" at bounding box center [335, 209] width 262 height 23
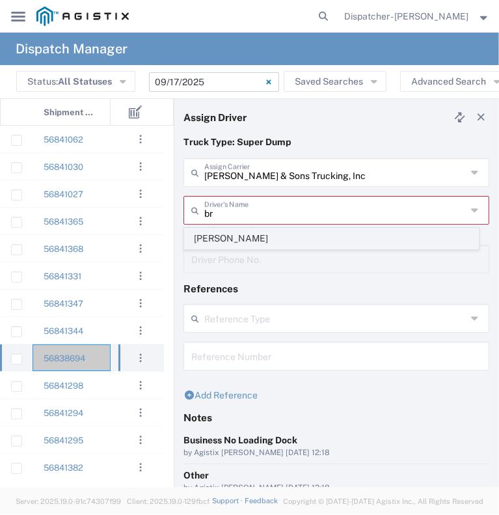
click at [226, 231] on span "[PERSON_NAME]" at bounding box center [332, 238] width 294 height 20
type input "[PERSON_NAME]"
type input "[PHONE_NUMBER]"
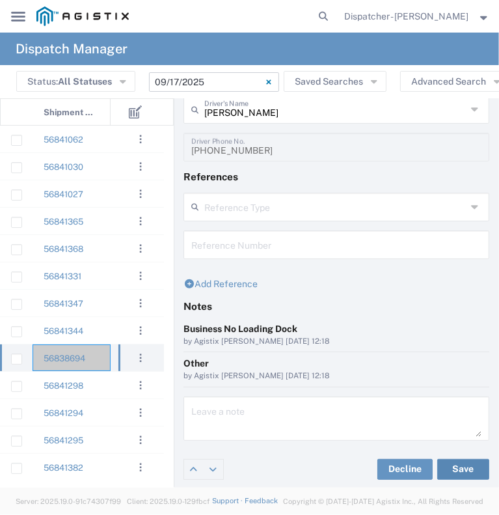
click at [444, 464] on button "Save" at bounding box center [463, 469] width 52 height 21
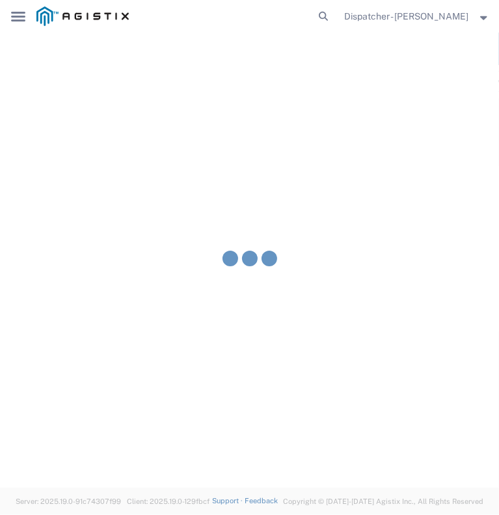
type input "[PERSON_NAME]"
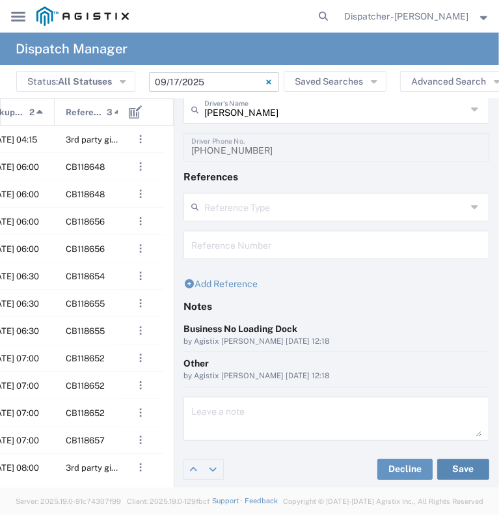
scroll to position [0, 314]
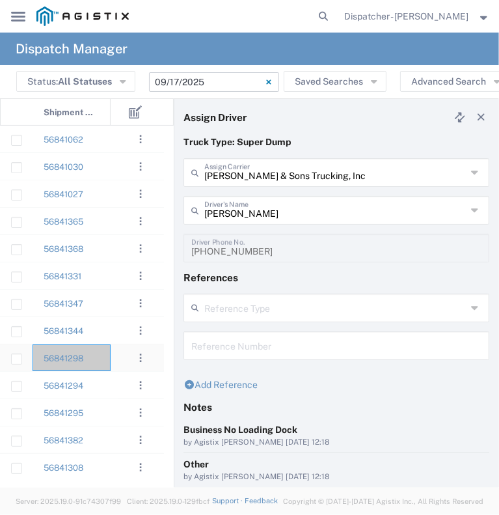
click at [105, 366] on div "56841298" at bounding box center [72, 357] width 78 height 27
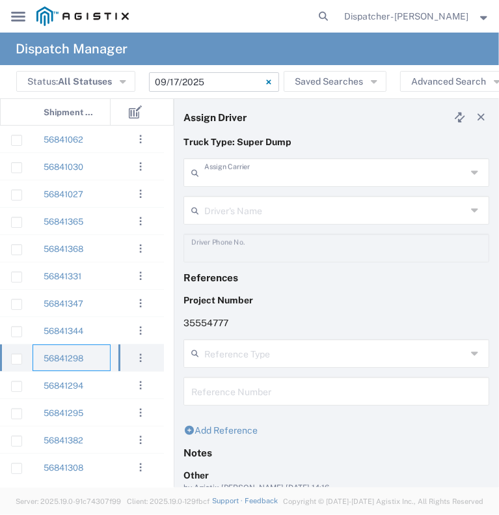
click at [243, 177] on input "text" at bounding box center [335, 171] width 262 height 23
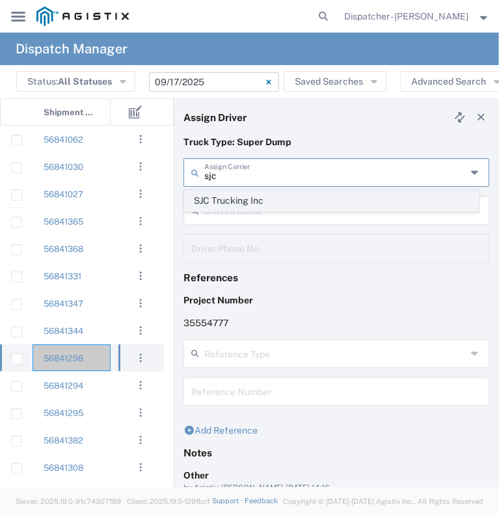
click at [249, 198] on span "SJC Trucking Inc" at bounding box center [332, 201] width 294 height 20
type input "SJC Trucking Inc"
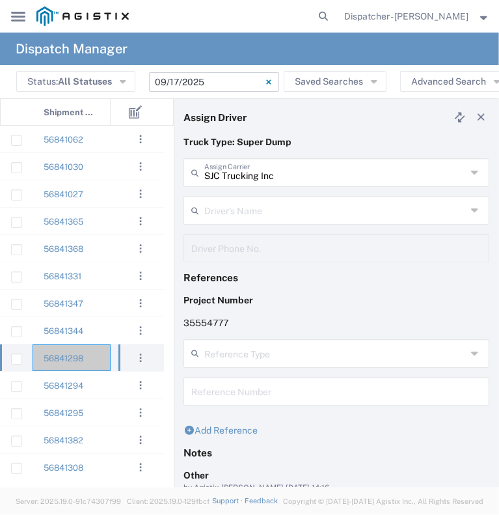
click at [247, 208] on input "text" at bounding box center [335, 209] width 262 height 23
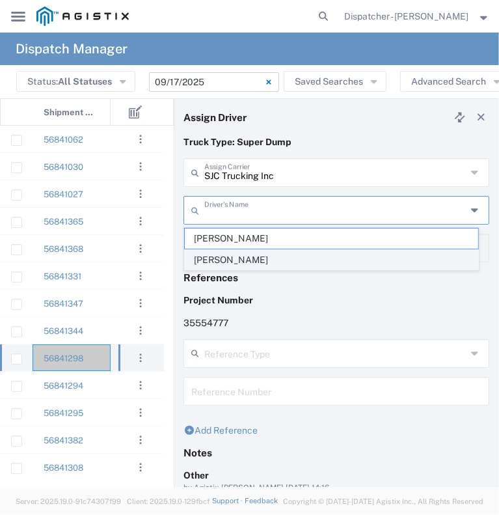
click at [249, 258] on span "[PERSON_NAME]" at bounding box center [332, 260] width 294 height 20
type input "[PERSON_NAME]"
type input "9255187628"
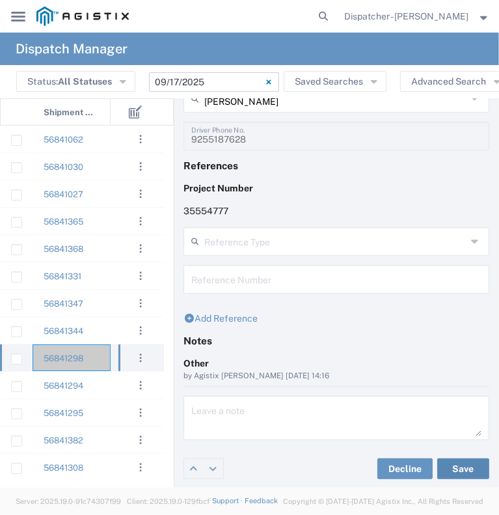
click at [456, 466] on button "Save" at bounding box center [463, 468] width 52 height 21
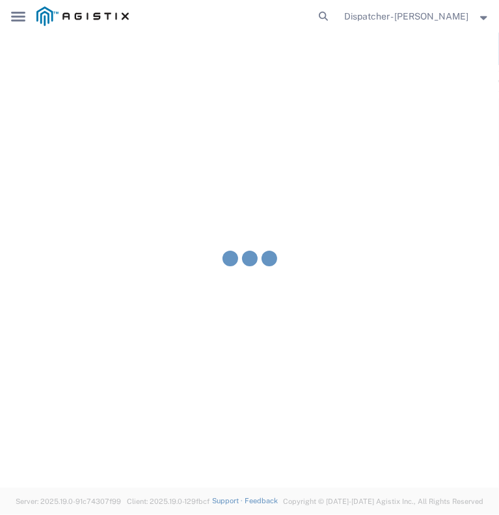
type input "[PERSON_NAME]"
type input "SJC Trucking Inc"
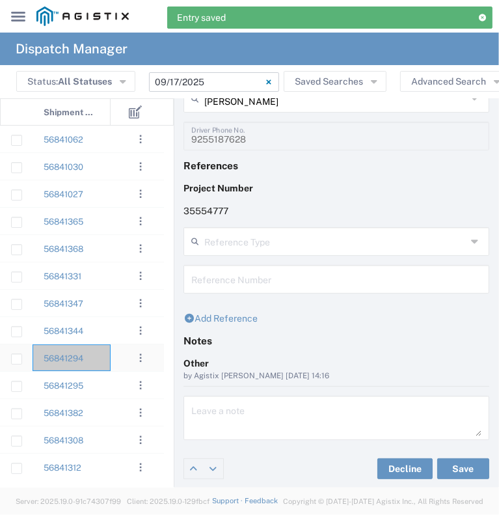
click at [107, 363] on div "56841294" at bounding box center [72, 357] width 78 height 27
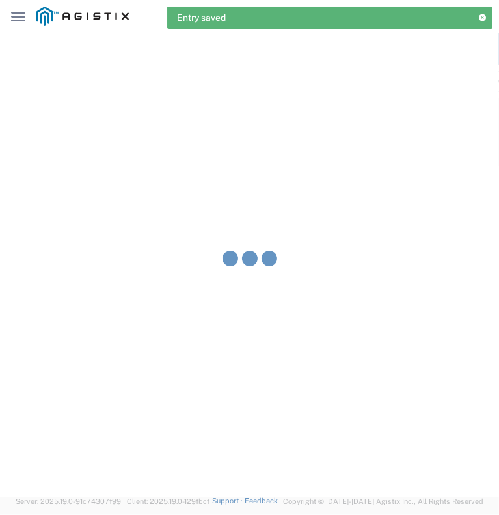
type input "[PERSON_NAME] & Sons Trucking, Inc"
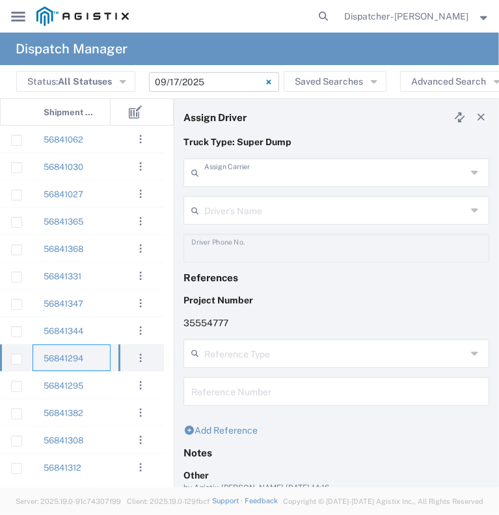
click at [215, 174] on input "text" at bounding box center [335, 171] width 262 height 23
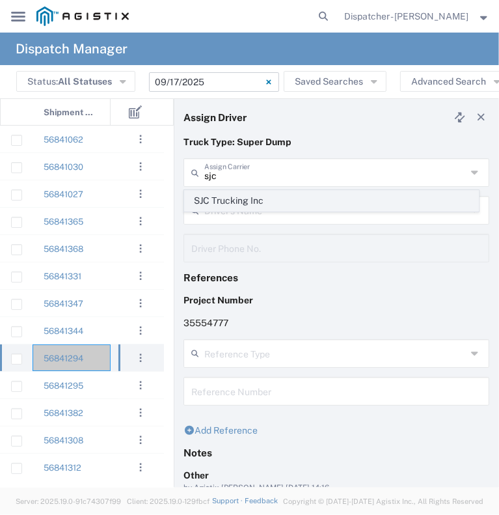
click at [237, 195] on span "SJC Trucking Inc" at bounding box center [332, 201] width 294 height 20
type input "SJC Trucking Inc"
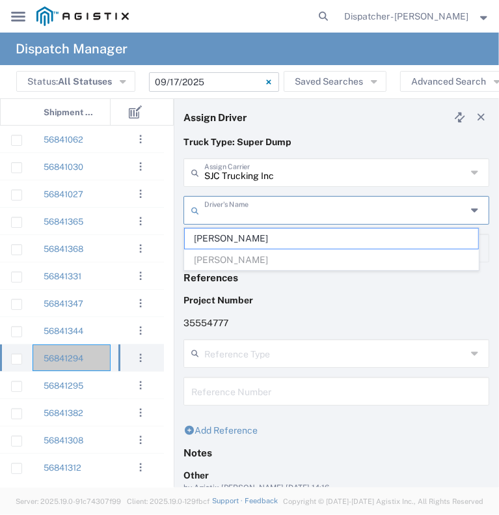
click at [237, 213] on input "text" at bounding box center [335, 209] width 262 height 23
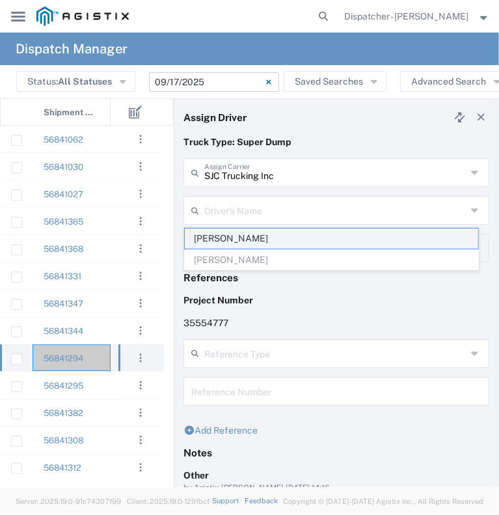
click at [246, 236] on span "[PERSON_NAME]" at bounding box center [332, 238] width 294 height 20
type input "[PERSON_NAME]"
type input "9255187628"
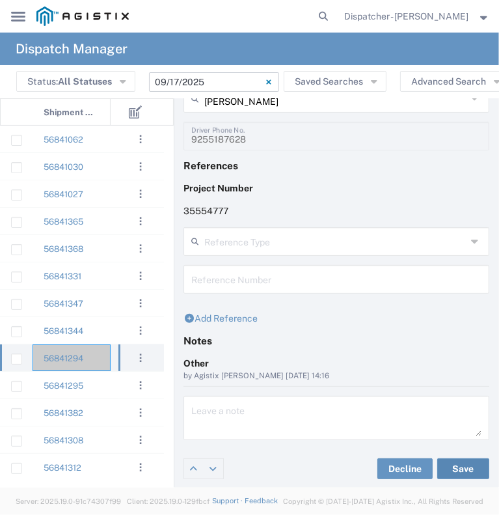
click at [454, 463] on button "Save" at bounding box center [463, 468] width 52 height 21
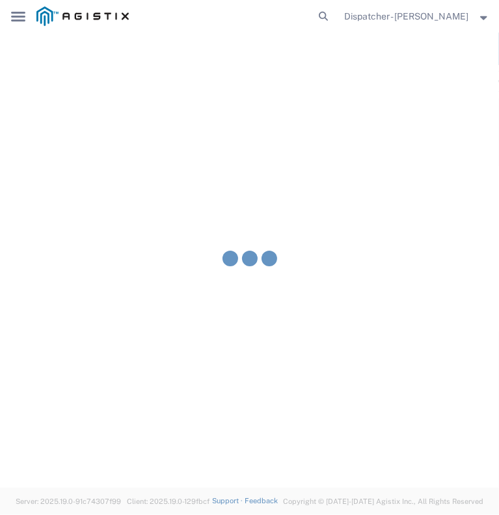
type input "[PERSON_NAME]"
type input "SJC Trucking Inc"
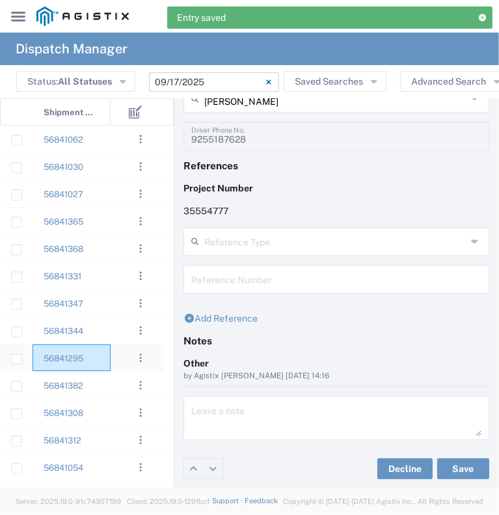
click at [104, 370] on div "56841295" at bounding box center [72, 357] width 78 height 27
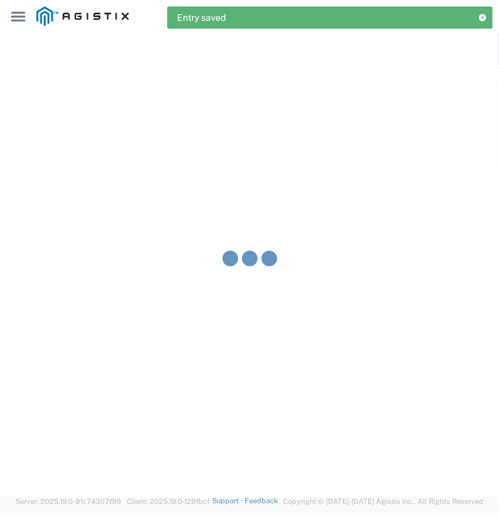
type input "[PERSON_NAME] & Sons Trucking, Inc"
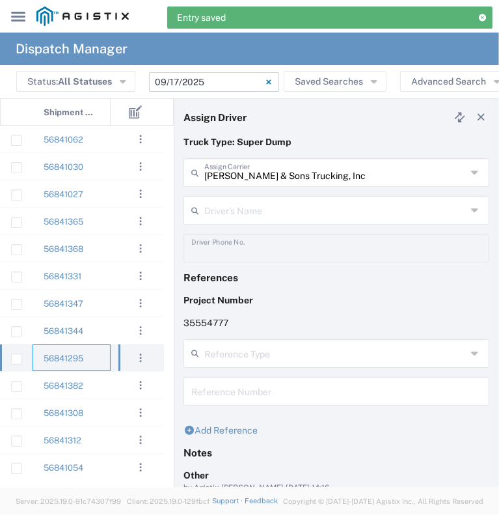
click at [217, 212] on input "text" at bounding box center [335, 209] width 262 height 23
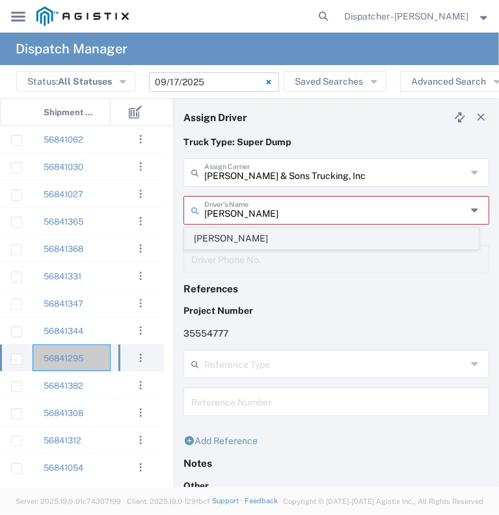
click at [237, 236] on span "[PERSON_NAME]" at bounding box center [332, 238] width 294 height 20
type input "[PERSON_NAME]"
type input "9253660399"
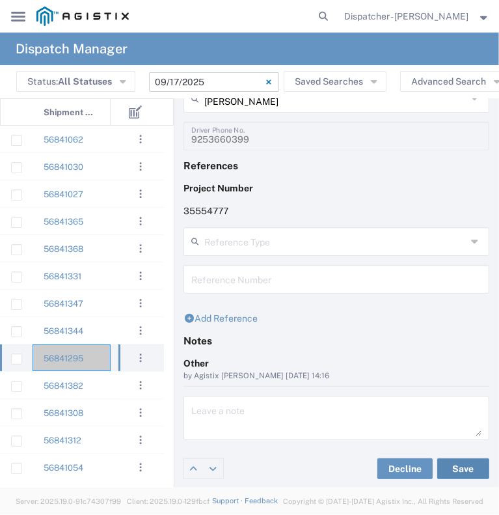
click at [458, 471] on button "Save" at bounding box center [463, 468] width 52 height 21
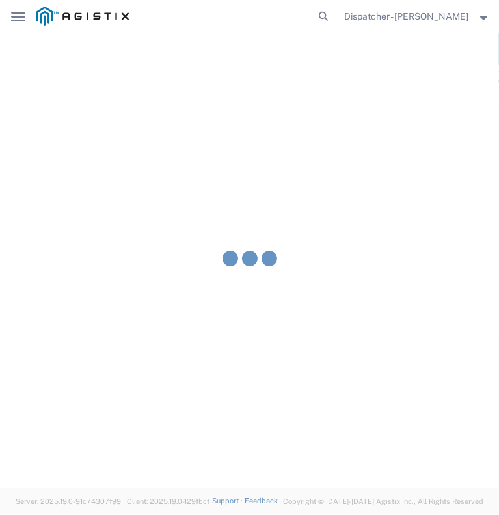
type input "[PERSON_NAME]"
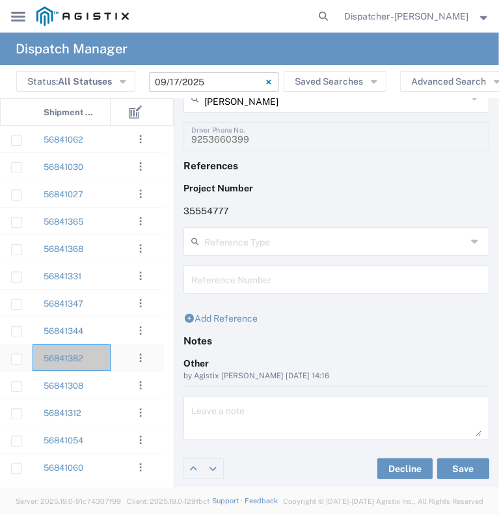
click at [100, 364] on div "56841382" at bounding box center [72, 357] width 78 height 27
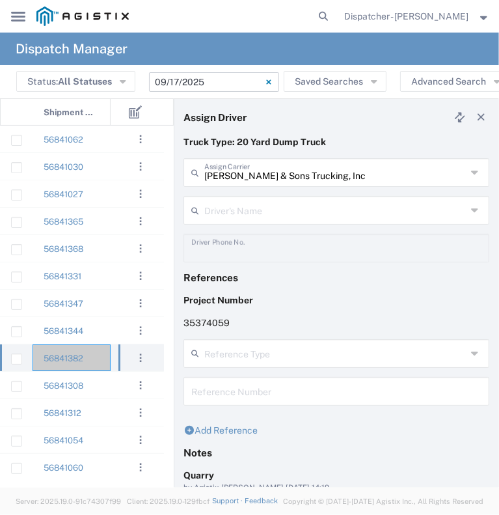
click at [239, 215] on input "text" at bounding box center [335, 209] width 262 height 23
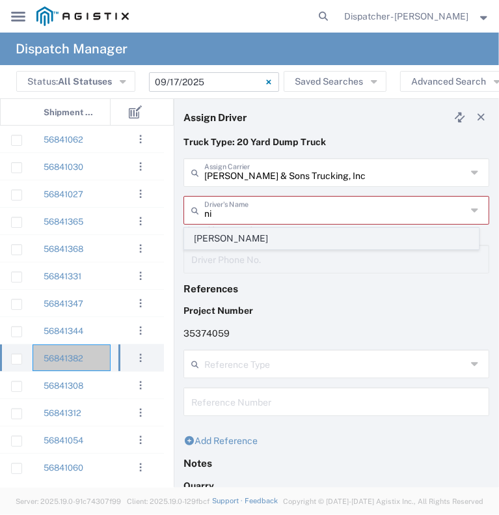
click at [242, 233] on span "[PERSON_NAME]" at bounding box center [332, 238] width 294 height 20
type input "[PERSON_NAME]"
type input "[PHONE_NUMBER]"
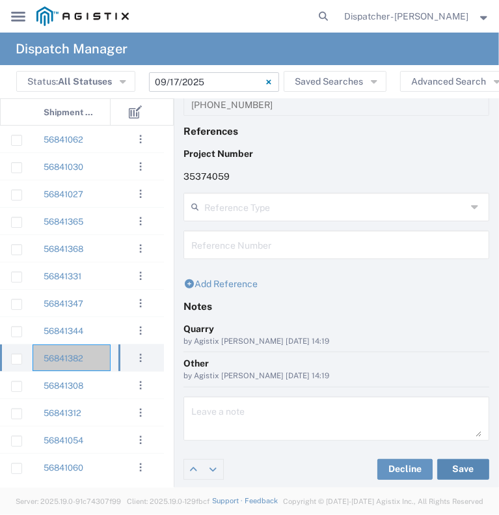
click at [448, 461] on button "Save" at bounding box center [463, 469] width 52 height 21
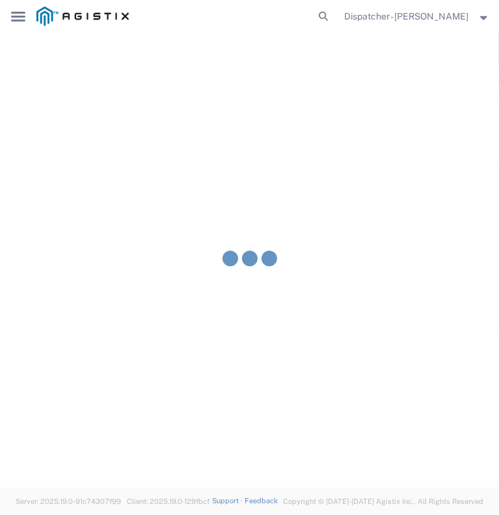
type input "[PERSON_NAME]"
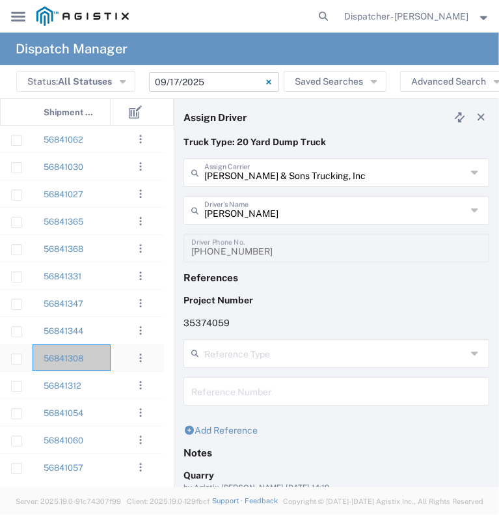
click at [100, 350] on div "56841308" at bounding box center [72, 357] width 78 height 27
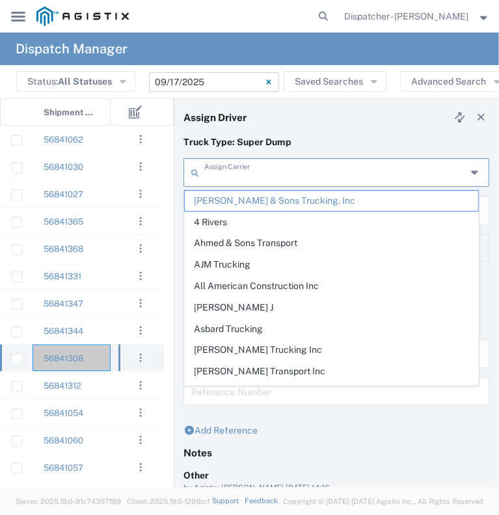
click at [238, 175] on input "text" at bounding box center [335, 171] width 262 height 23
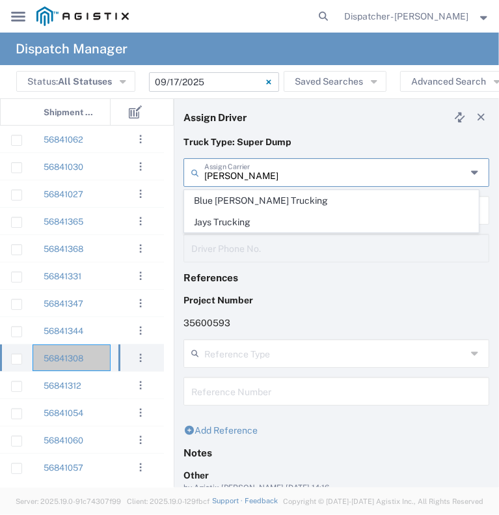
click at [250, 219] on span "Jays Trucking" at bounding box center [332, 222] width 294 height 20
type input "Jays Trucking"
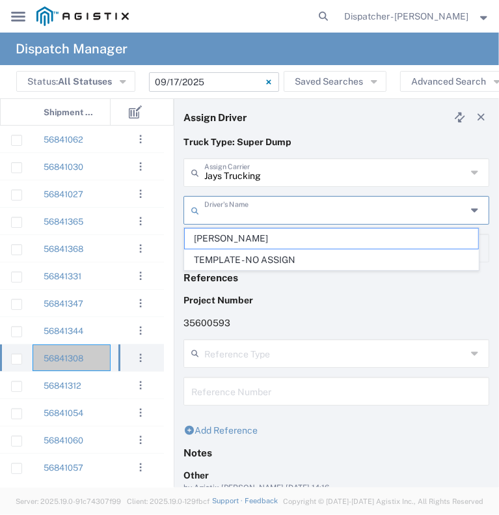
click at [249, 213] on input "text" at bounding box center [335, 209] width 262 height 23
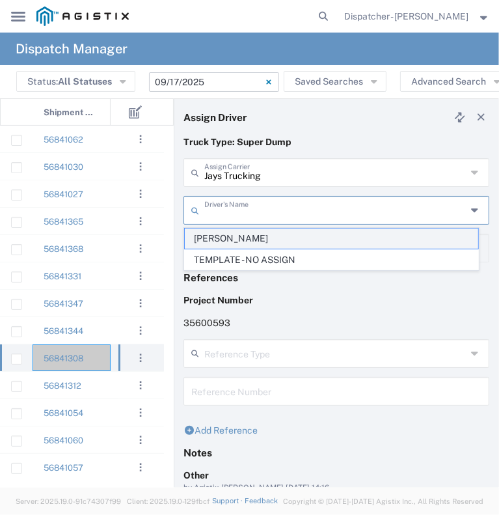
click at [250, 238] on span "[PERSON_NAME]" at bounding box center [332, 238] width 294 height 20
type input "[PERSON_NAME]"
type input "[PHONE_NUMBER]"
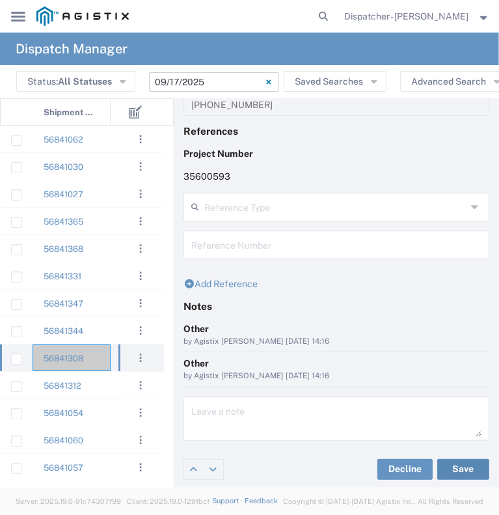
click at [439, 466] on button "Save" at bounding box center [463, 469] width 52 height 21
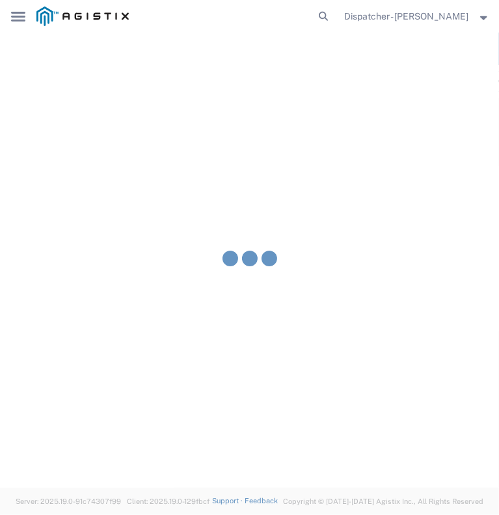
type input "[PERSON_NAME]"
type input "Jays Trucking"
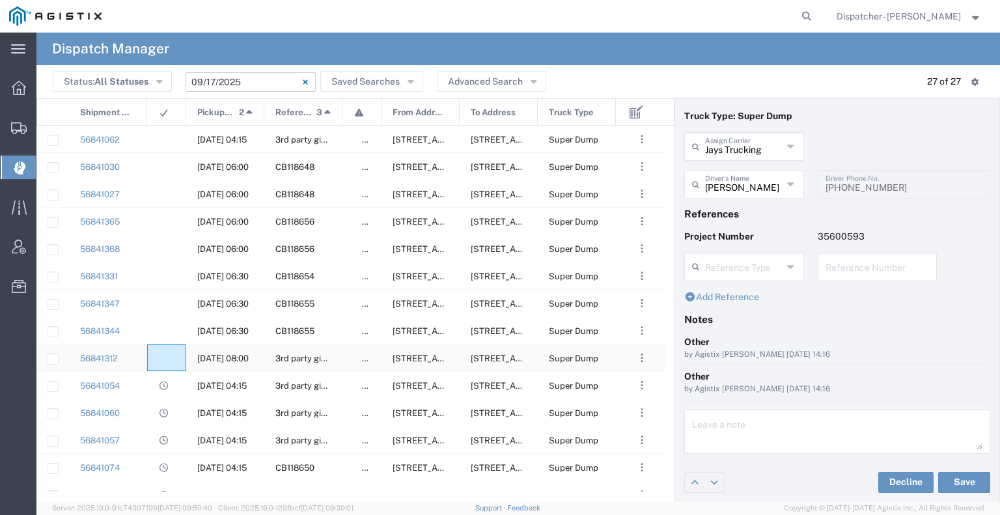
click at [163, 360] on agx-ag-table-icon-cell at bounding box center [162, 358] width 8 height 10
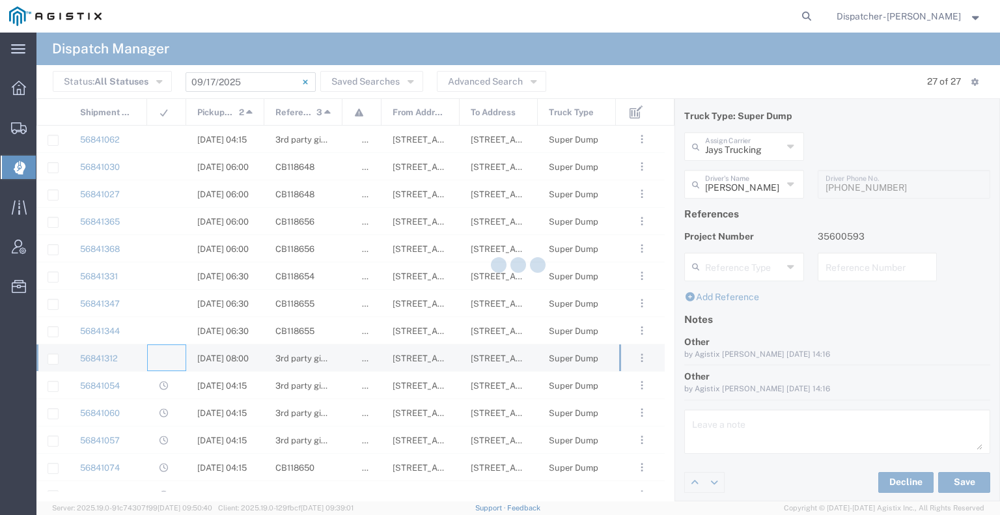
type input "[PERSON_NAME] & Sons Trucking, Inc"
